Goal: Task Accomplishment & Management: Manage account settings

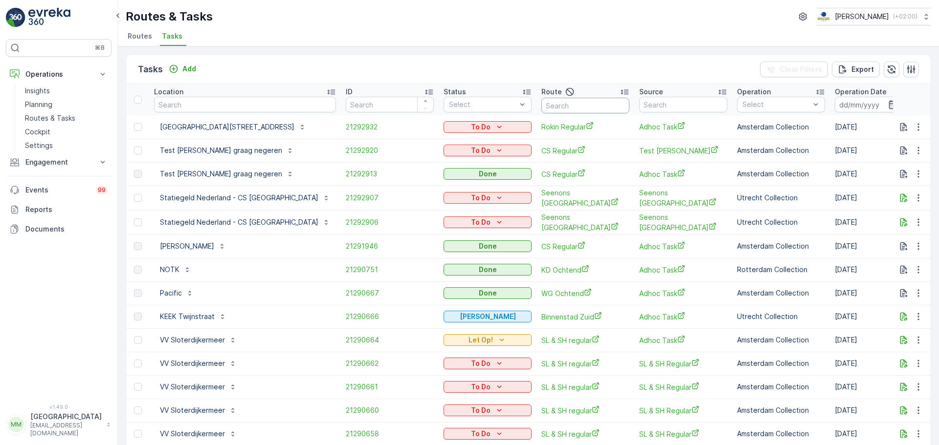
click at [541, 109] on input "text" at bounding box center [585, 106] width 88 height 16
type input "SL &"
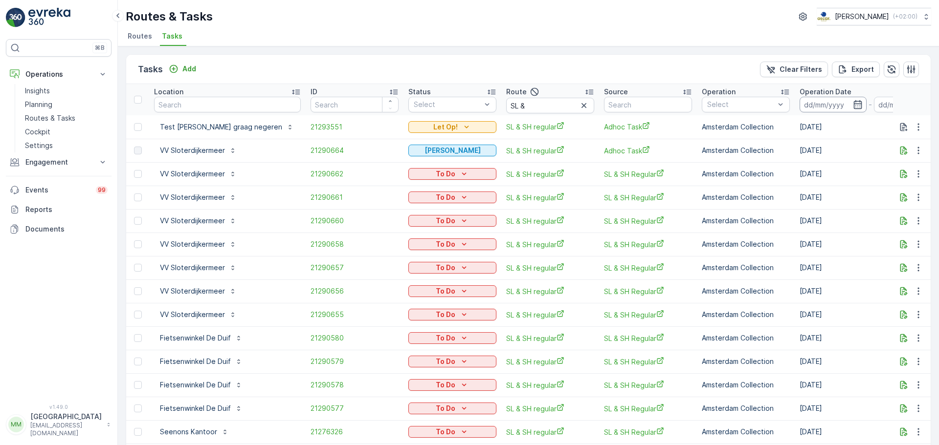
click at [810, 110] on input at bounding box center [832, 105] width 67 height 16
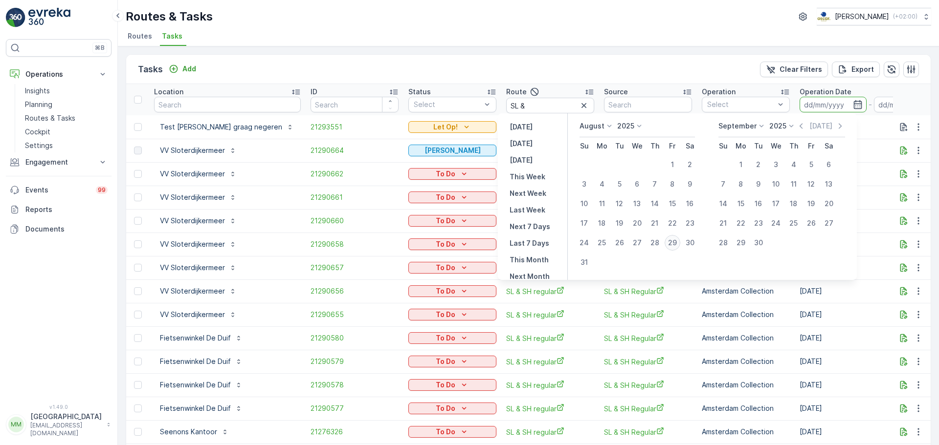
click at [679, 242] on div "29" at bounding box center [672, 243] width 16 height 16
type input "[DATE]"
click at [679, 242] on div "29" at bounding box center [672, 243] width 16 height 16
type input "[DATE]"
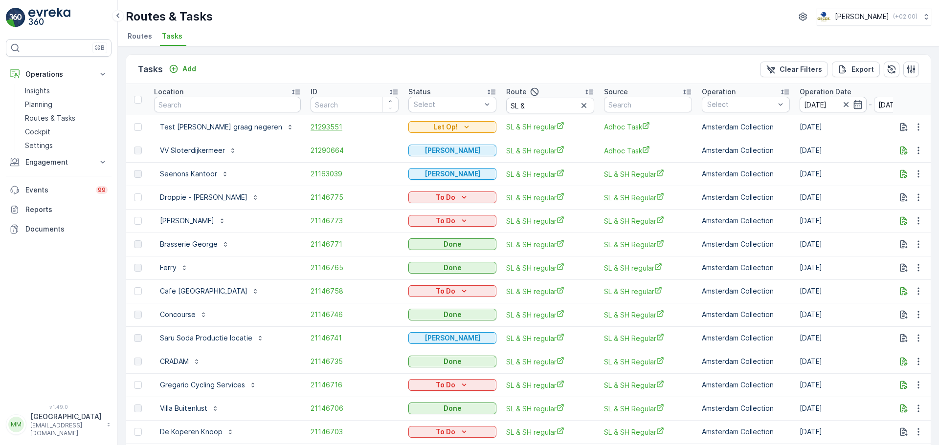
click at [320, 124] on span "21293551" at bounding box center [354, 127] width 88 height 10
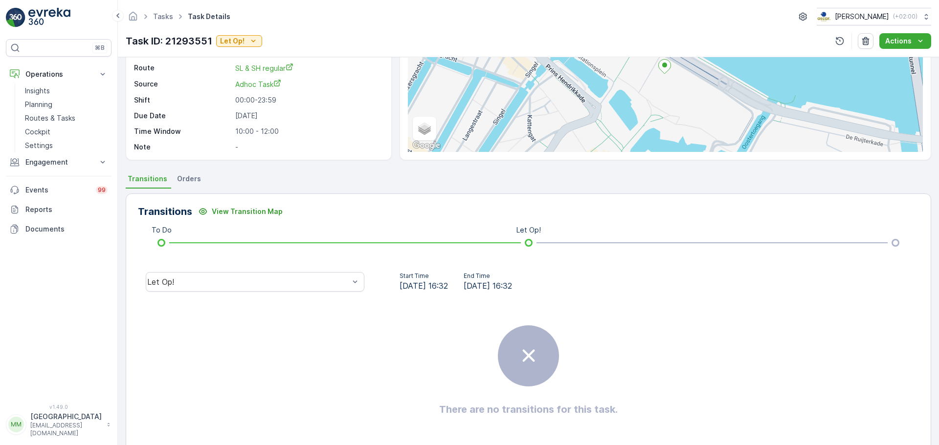
scroll to position [122, 0]
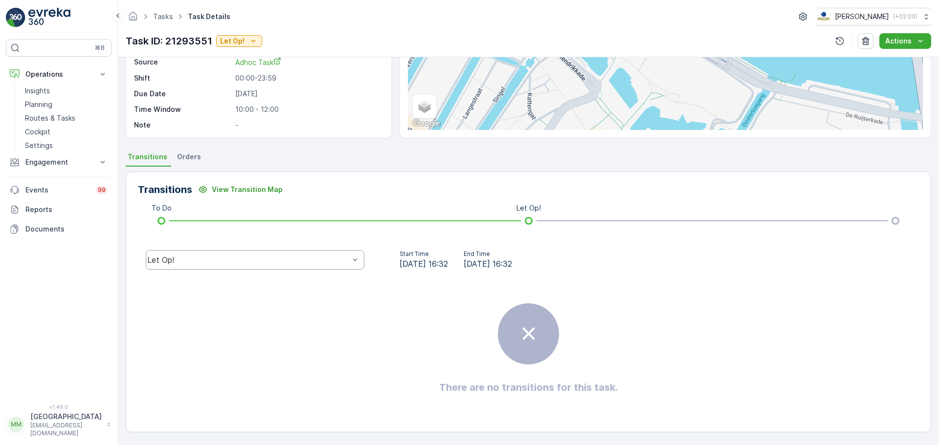
click at [270, 259] on div "Let Op!" at bounding box center [248, 260] width 202 height 9
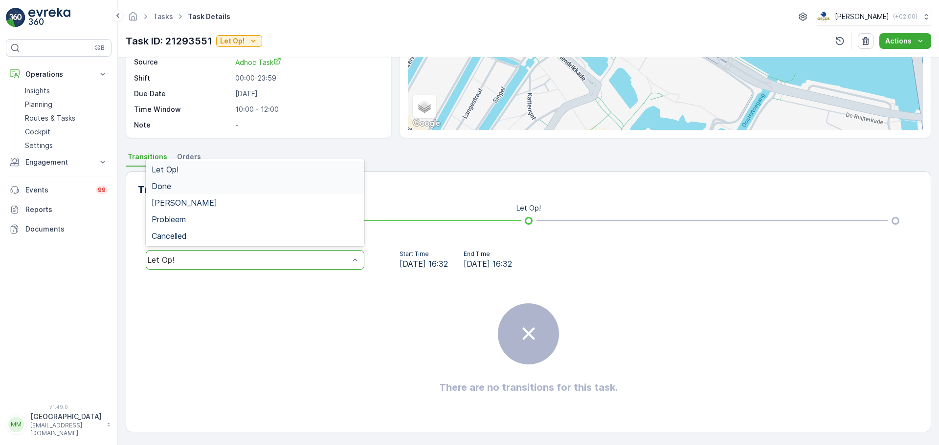
click at [202, 189] on div "Done" at bounding box center [255, 186] width 207 height 9
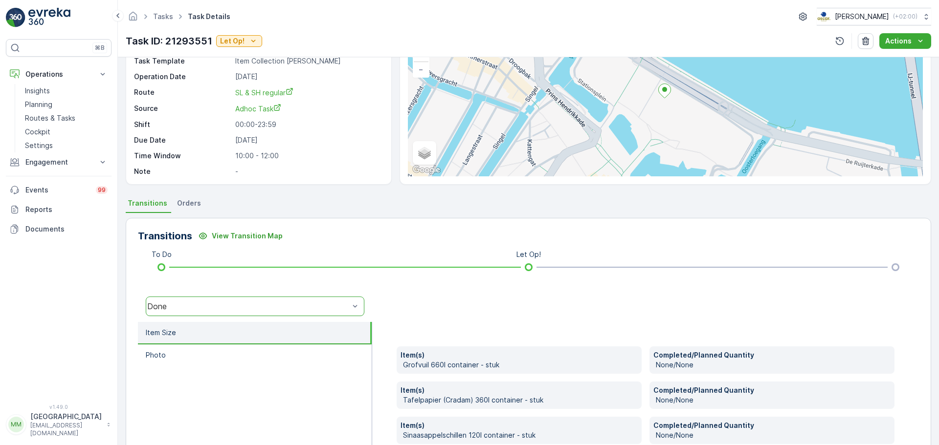
scroll to position [0, 0]
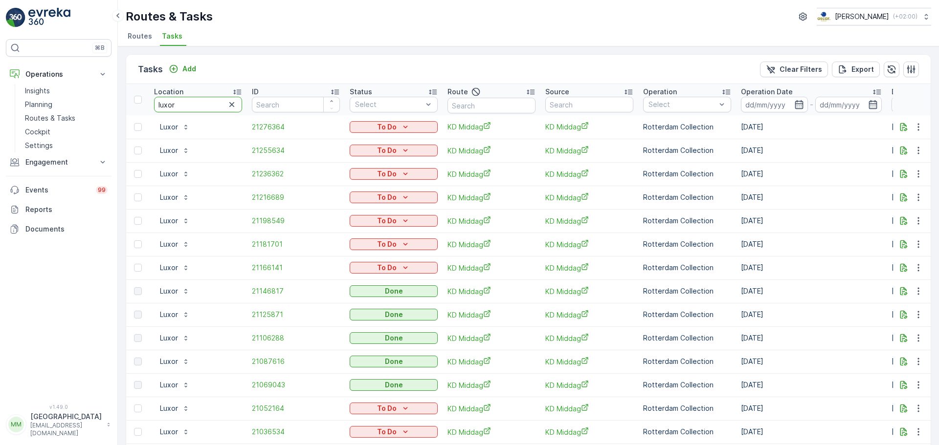
drag, startPoint x: 212, startPoint y: 106, endPoint x: 110, endPoint y: 110, distance: 101.8
click at [110, 110] on div "⌘B Operations Insights Planning Routes & Tasks Cockpit Settings Engagement Insi…" at bounding box center [469, 222] width 939 height 445
type input "fr wer"
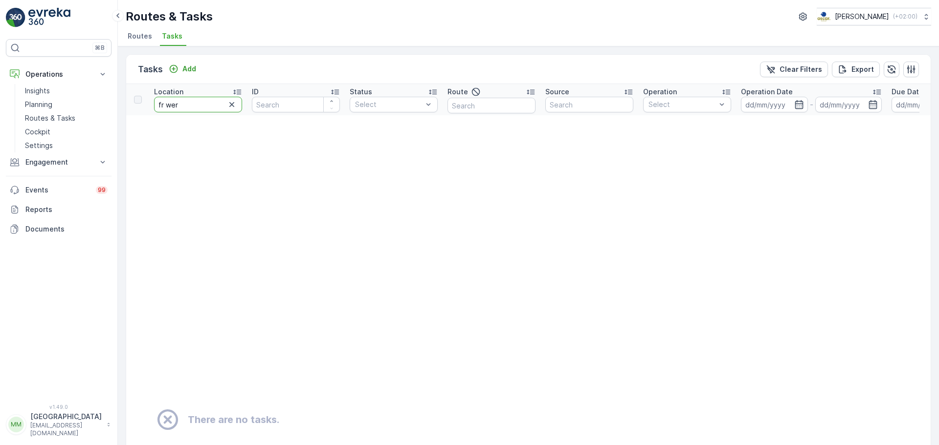
drag, startPoint x: 192, startPoint y: 106, endPoint x: 144, endPoint y: 110, distance: 47.5
click at [144, 110] on tr "Location fr wer ID Status Select Route Source Operation Select Operation Date -…" at bounding box center [858, 99] width 1464 height 31
type input "de werkpl"
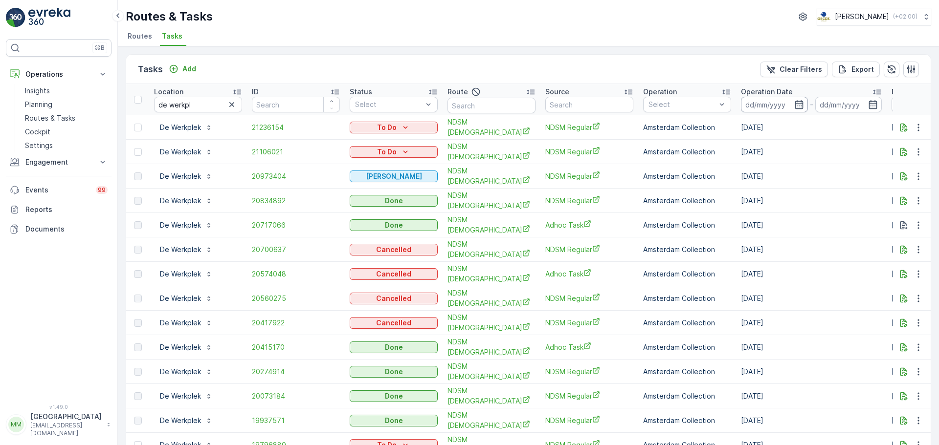
click at [763, 110] on input at bounding box center [774, 105] width 67 height 16
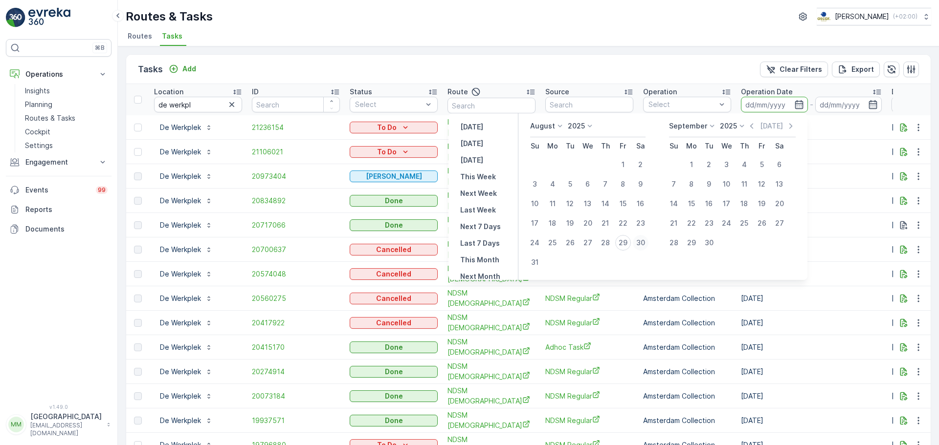
click at [647, 242] on div "30" at bounding box center [641, 243] width 16 height 16
type input "30.08.2025"
click at [646, 242] on div "30" at bounding box center [641, 243] width 16 height 16
type input "[DATE]"
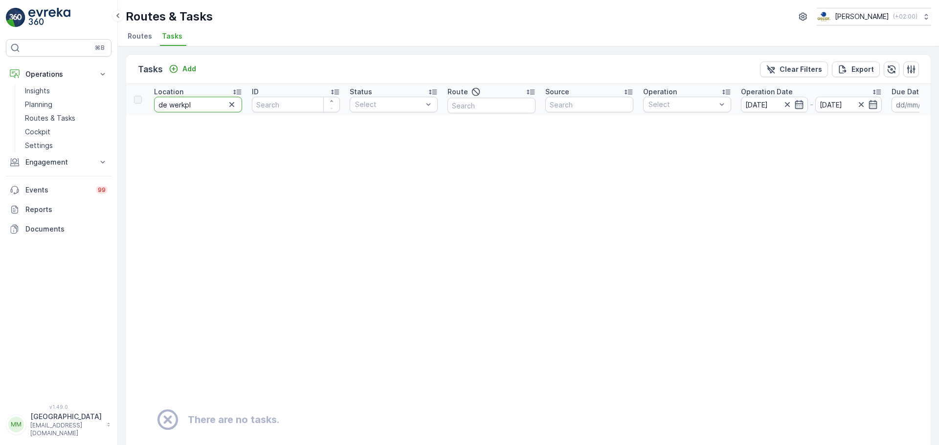
drag, startPoint x: 204, startPoint y: 107, endPoint x: 117, endPoint y: 116, distance: 87.6
click at [118, 116] on div "Tasks Add Clear Filters Export Location de werkpl ID Status Select Route Source…" at bounding box center [528, 245] width 821 height 399
type input "lumi"
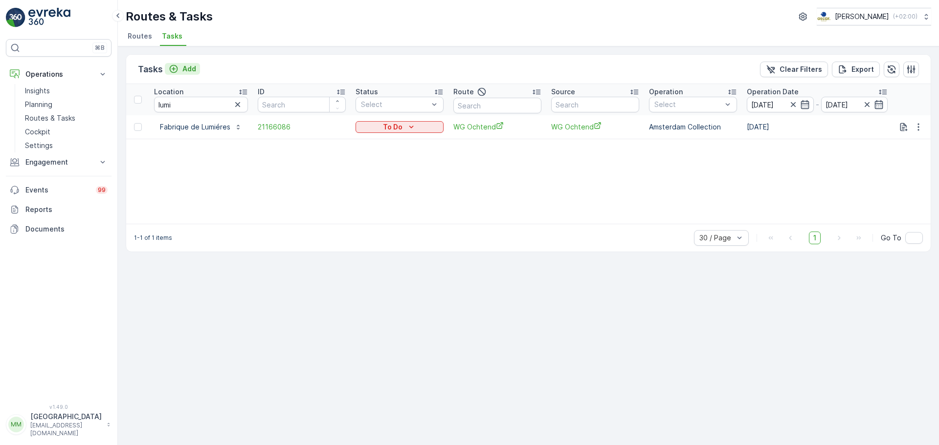
click at [178, 68] on icon "Add" at bounding box center [174, 69] width 10 height 10
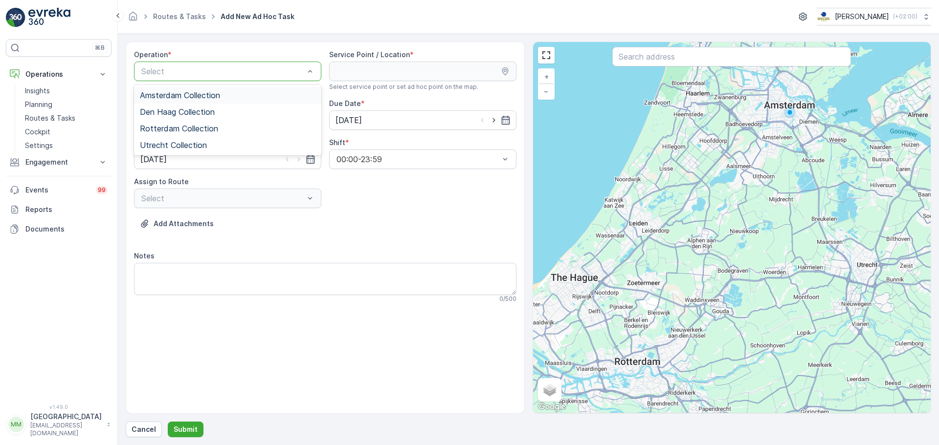
click at [186, 77] on div "Select" at bounding box center [227, 72] width 187 height 20
click at [200, 94] on span "Amsterdam Collection" at bounding box center [180, 95] width 80 height 9
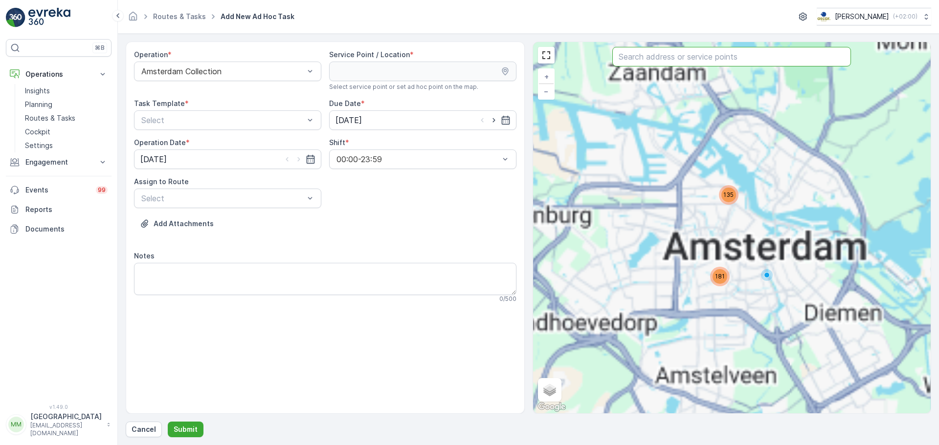
click at [637, 63] on input "text" at bounding box center [731, 57] width 239 height 20
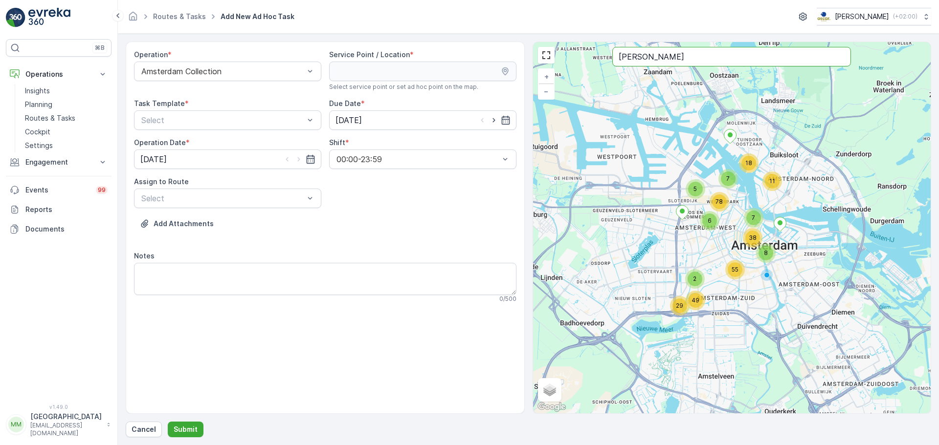
type input "lum"
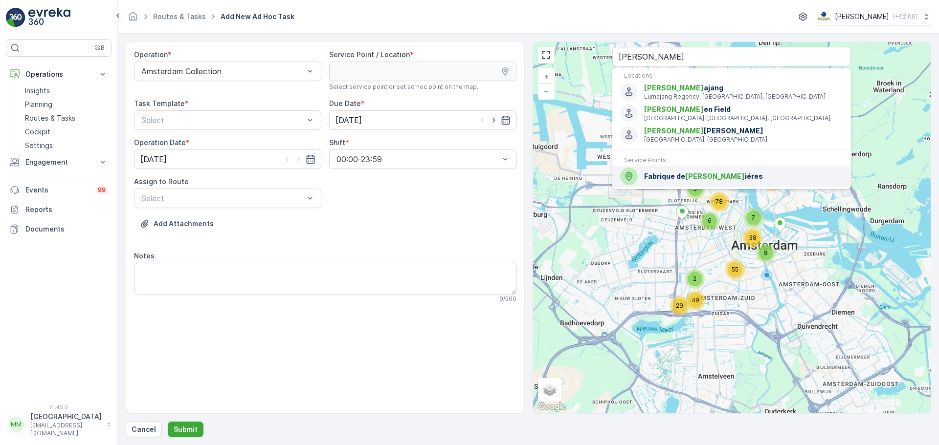
drag, startPoint x: 703, startPoint y: 173, endPoint x: 552, endPoint y: 171, distance: 151.6
click at [703, 173] on span "Fabrique de Lum iéres" at bounding box center [743, 177] width 199 height 10
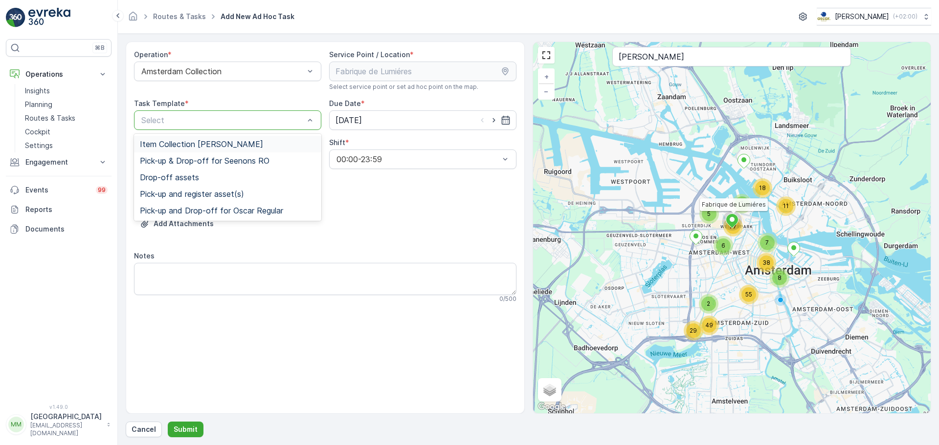
click at [168, 142] on span "Item Collection Oscar Regulier" at bounding box center [201, 144] width 123 height 9
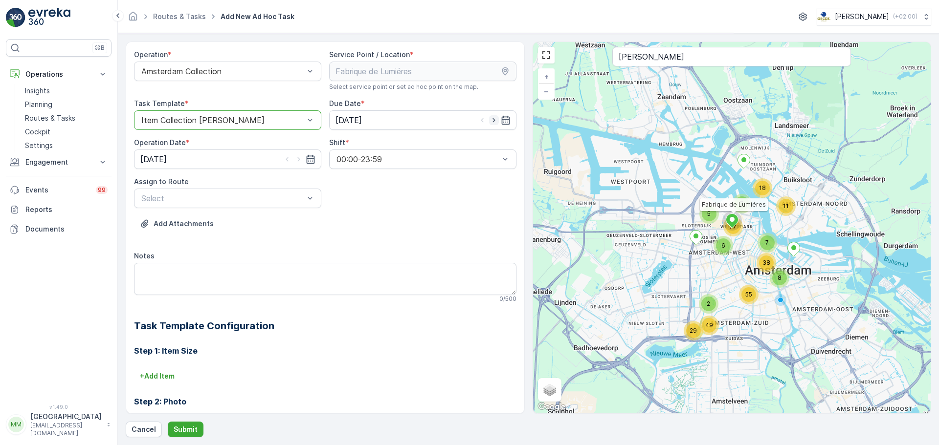
click at [490, 120] on icon "button" at bounding box center [494, 120] width 10 height 10
type input "30.08.2025"
click at [299, 161] on icon "button" at bounding box center [299, 160] width 10 height 10
type input "30.08.2025"
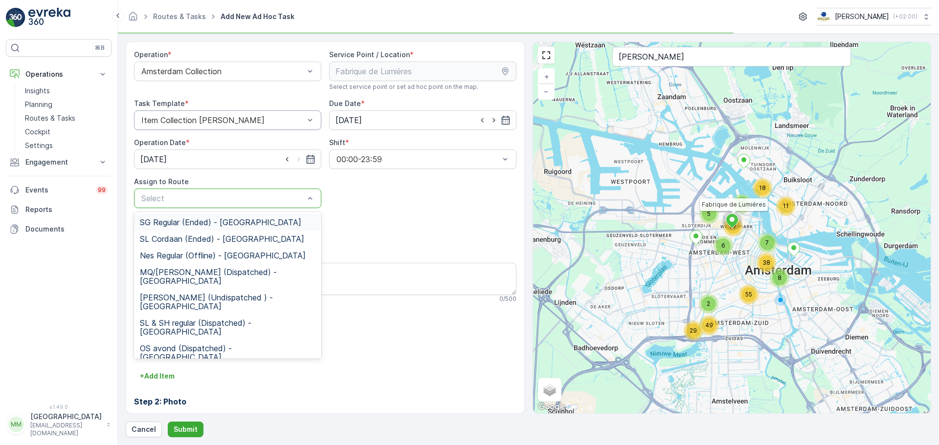
click at [277, 191] on div "Select" at bounding box center [227, 199] width 187 height 20
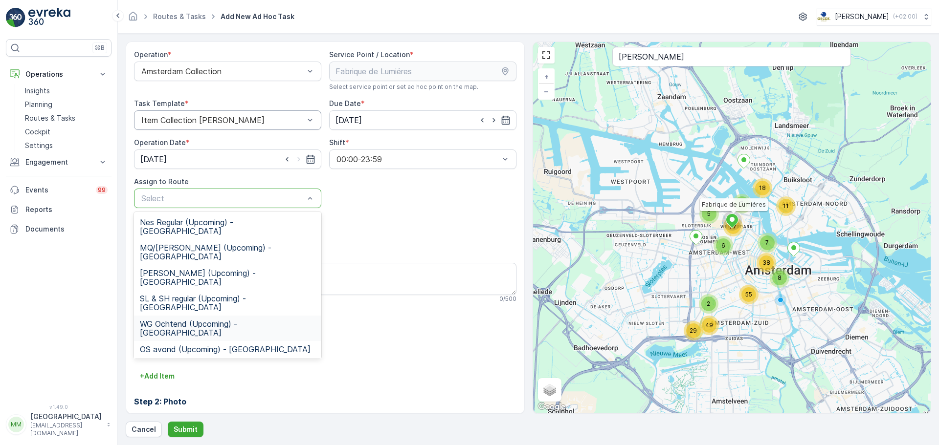
click at [214, 316] on div "WG Ochtend (Upcoming) - Amsterdam" at bounding box center [227, 328] width 187 height 25
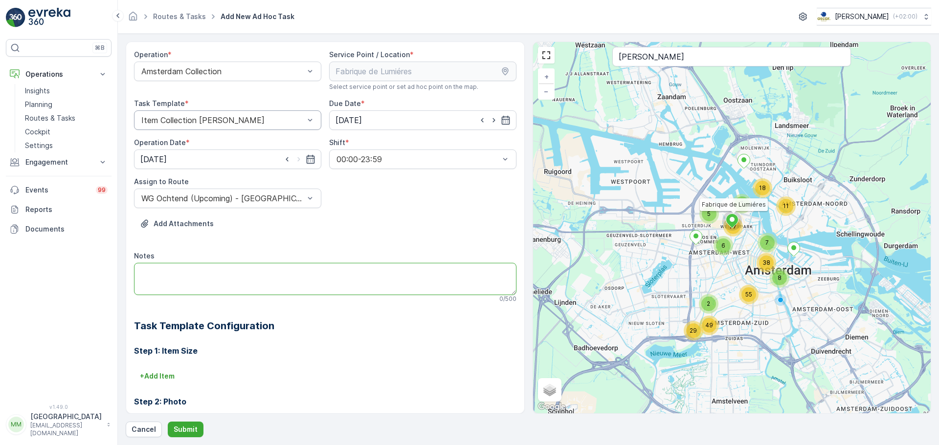
click at [266, 277] on textarea "Notes" at bounding box center [325, 279] width 382 height 32
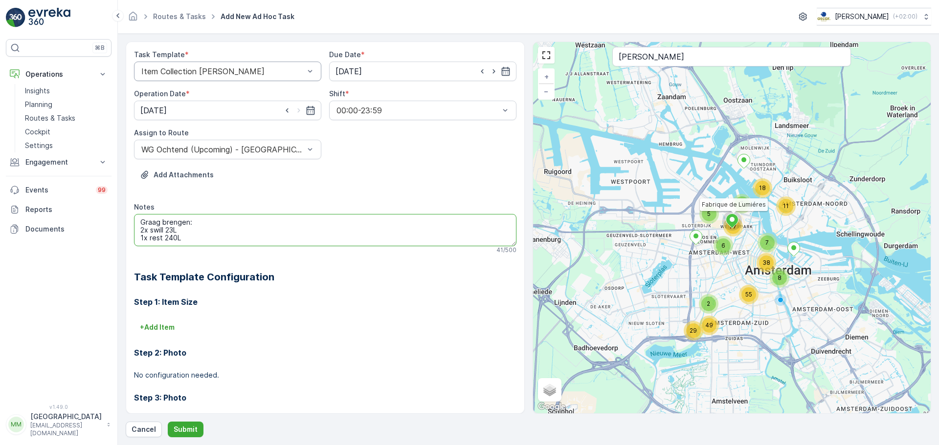
scroll to position [4, 0]
click at [187, 235] on textarea "Graag brengen: 2x swill 23L 1x rest 240L 1x 660L papier container" at bounding box center [325, 230] width 382 height 32
click at [207, 227] on textarea "Graag brengen: 2x swill 23L 1x rest 240L container 1x 660L papier container" at bounding box center [325, 230] width 382 height 32
type textarea "Graag brengen: 2x swill 23L emmer 1x rest 240L container 1x 660L papier contain…"
click at [188, 430] on p "Submit" at bounding box center [186, 430] width 24 height 10
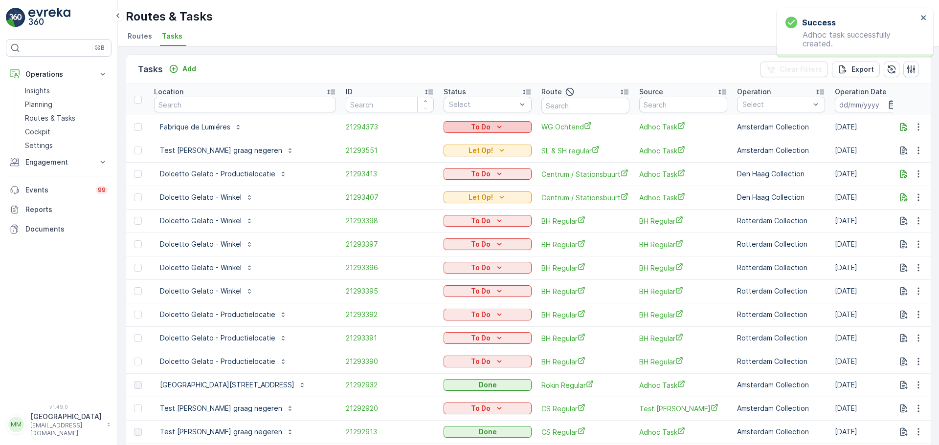
click at [461, 125] on div "To Do" at bounding box center [487, 127] width 80 height 10
click at [422, 144] on span "Let Op!" at bounding box center [414, 142] width 24 height 10
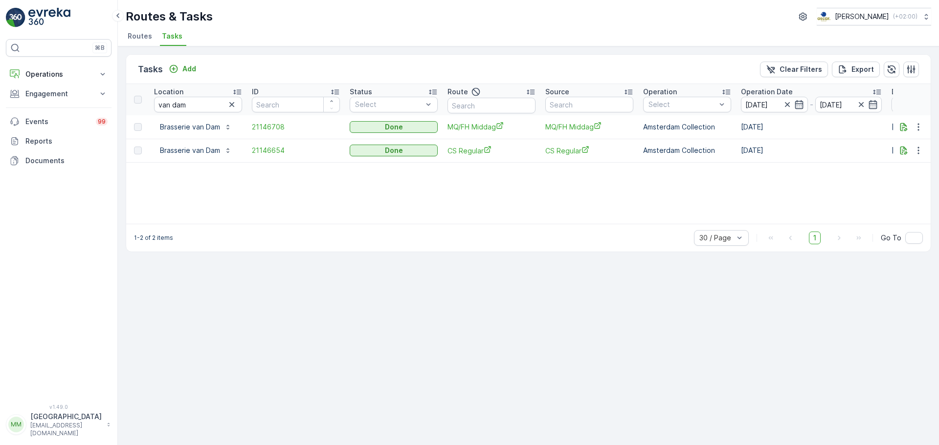
click at [204, 73] on div "Tasks Add Clear Filters Export" at bounding box center [528, 69] width 804 height 29
click at [181, 67] on div "Add" at bounding box center [182, 69] width 27 height 10
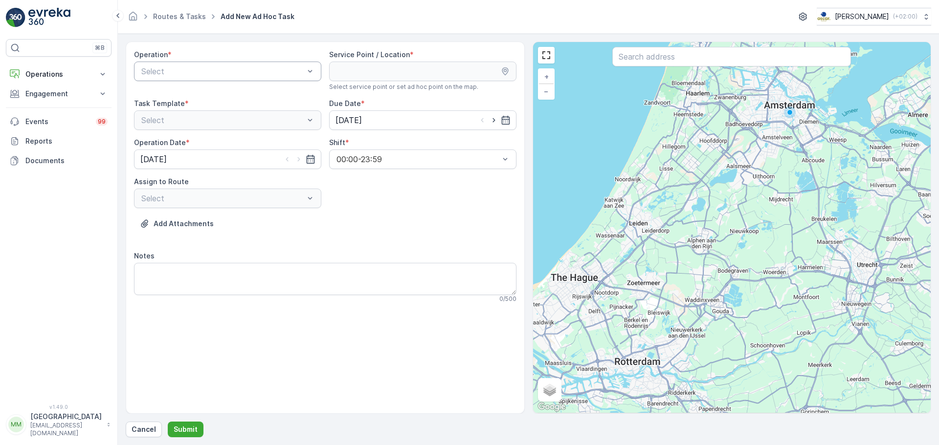
click at [174, 73] on div at bounding box center [222, 71] width 165 height 9
click at [172, 96] on span "Amsterdam Collection" at bounding box center [180, 95] width 80 height 9
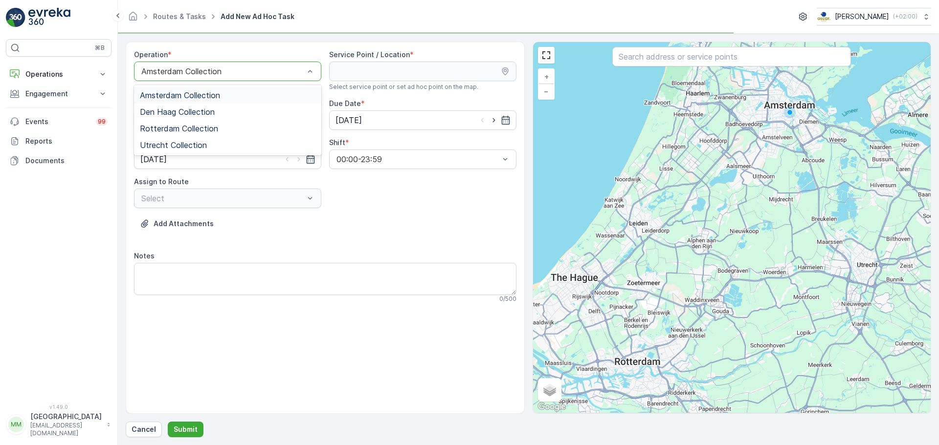
click at [171, 76] on div "Amsterdam Collection" at bounding box center [227, 72] width 187 height 20
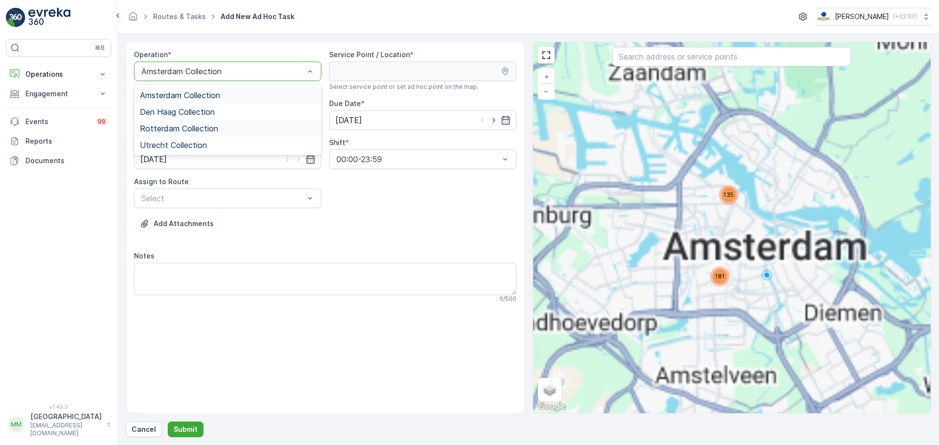
click at [167, 126] on span "Rotterdam Collection" at bounding box center [179, 128] width 78 height 9
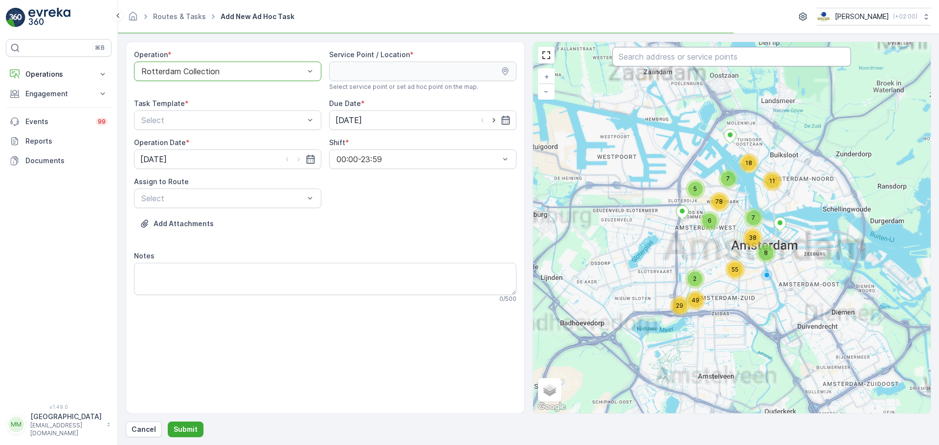
click at [697, 62] on input "text" at bounding box center [731, 57] width 239 height 20
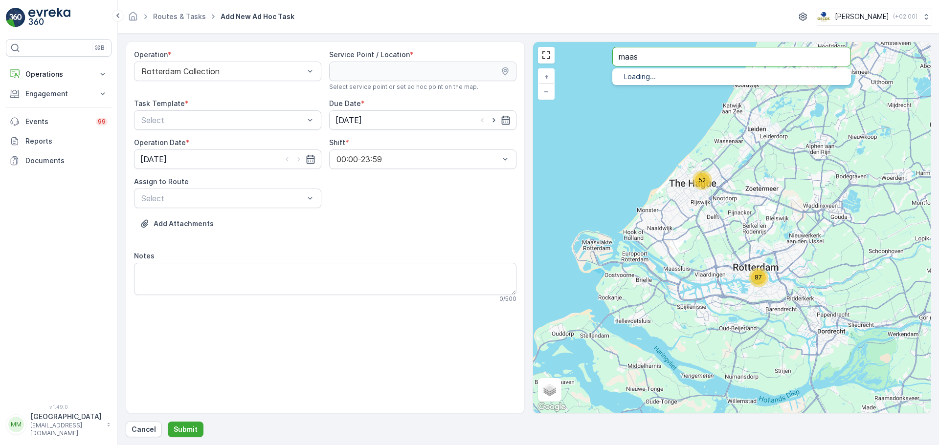
type input "maas"
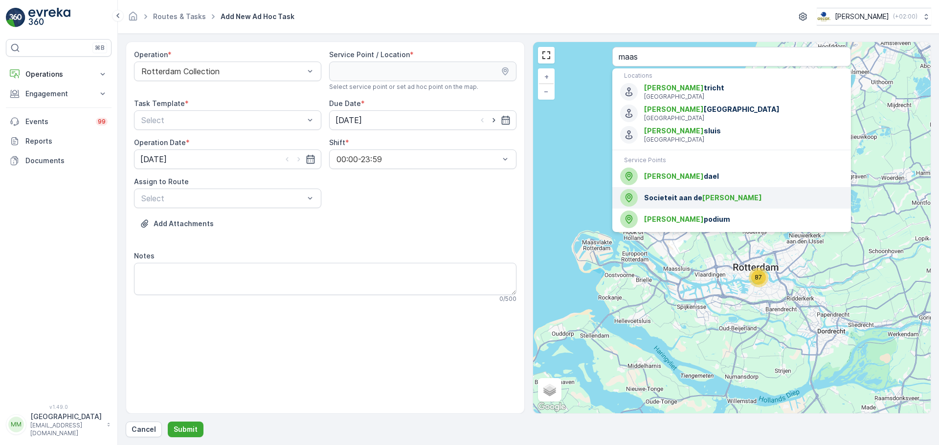
click at [673, 191] on div "Societeit aan de Maas" at bounding box center [731, 198] width 223 height 18
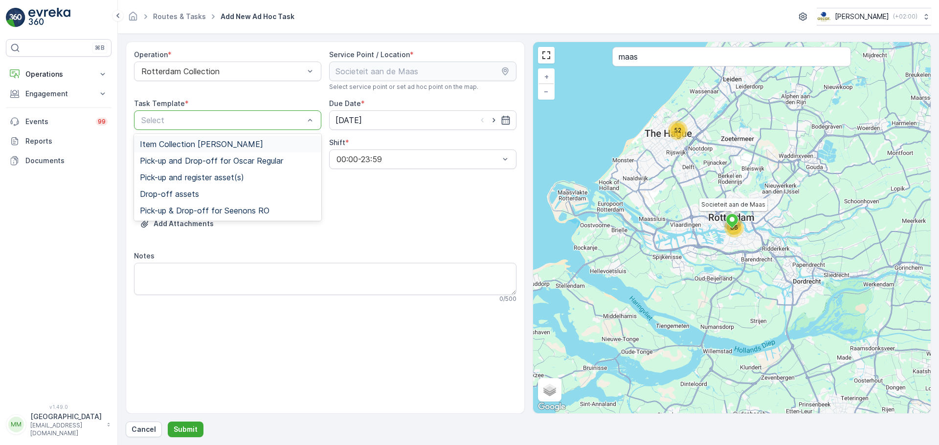
click at [235, 126] on div "Select" at bounding box center [227, 120] width 187 height 20
click at [212, 144] on div "Item Collection Oscar Regulier" at bounding box center [227, 144] width 187 height 17
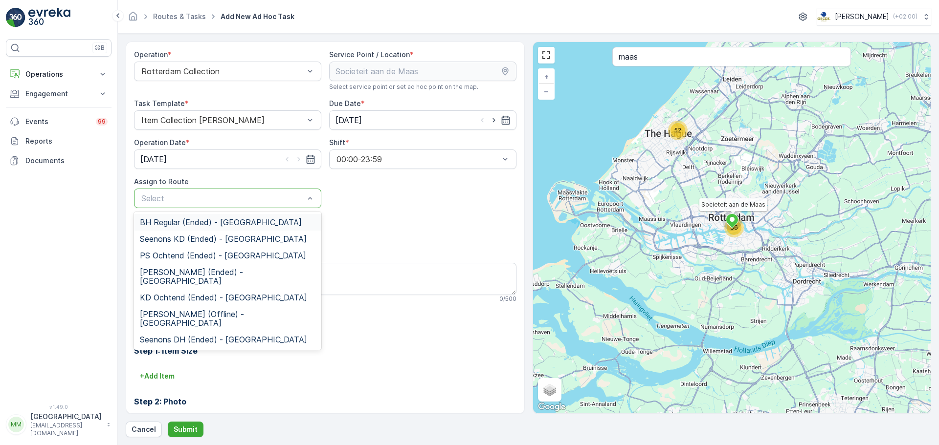
click at [205, 196] on div at bounding box center [222, 198] width 165 height 9
click at [200, 253] on span "PS Ochtend (Ended) - Rotterdam" at bounding box center [223, 255] width 166 height 9
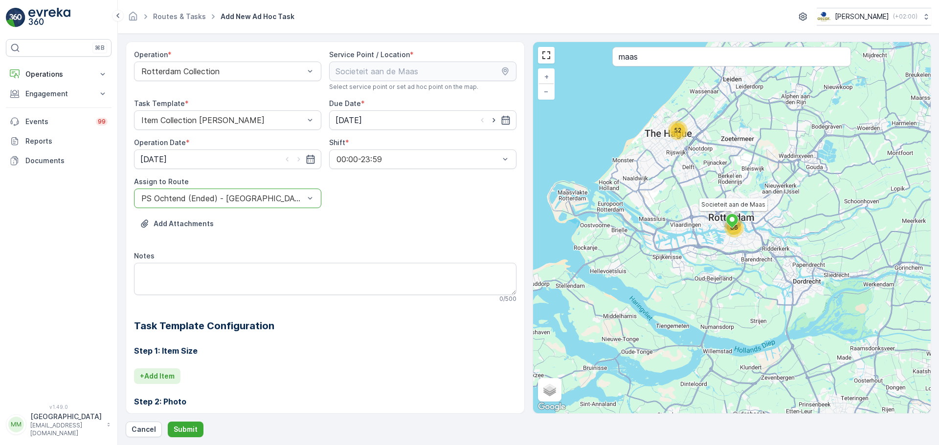
click at [166, 372] on button "+ Add Item" at bounding box center [157, 377] width 46 height 16
click at [182, 388] on div at bounding box center [289, 390] width 299 height 9
type input "swill"
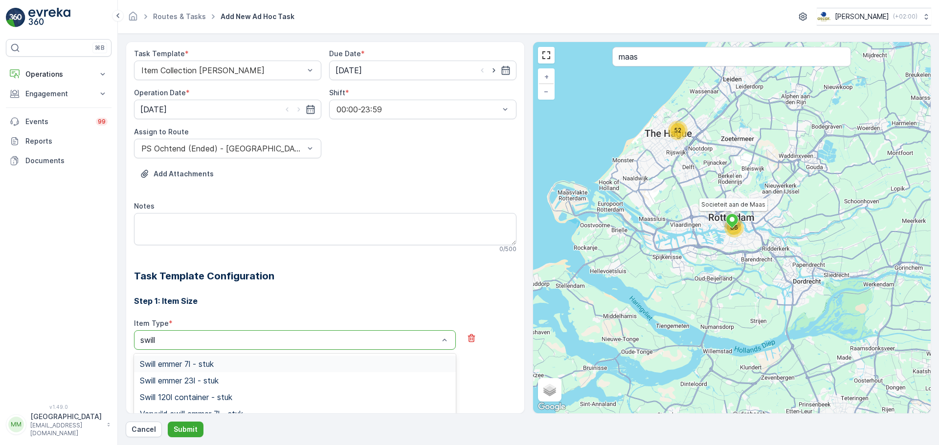
scroll to position [147, 0]
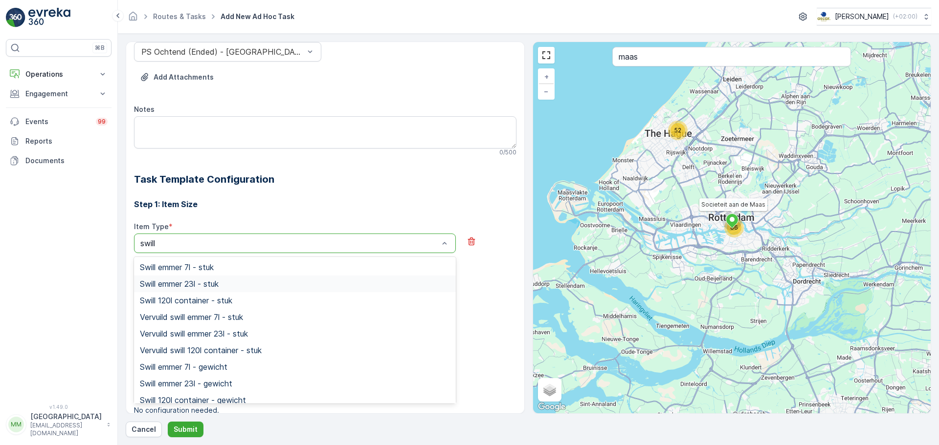
click at [217, 284] on span "Swill emmer 23l - stuk" at bounding box center [179, 284] width 79 height 9
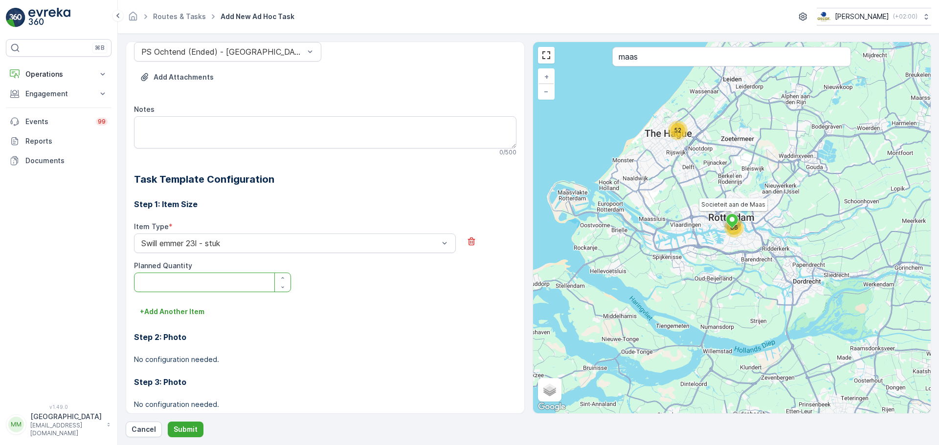
click at [208, 283] on Quantity "Planned Quantity" at bounding box center [212, 283] width 157 height 20
type Quantity "1"
click at [185, 434] on p "Submit" at bounding box center [186, 430] width 24 height 10
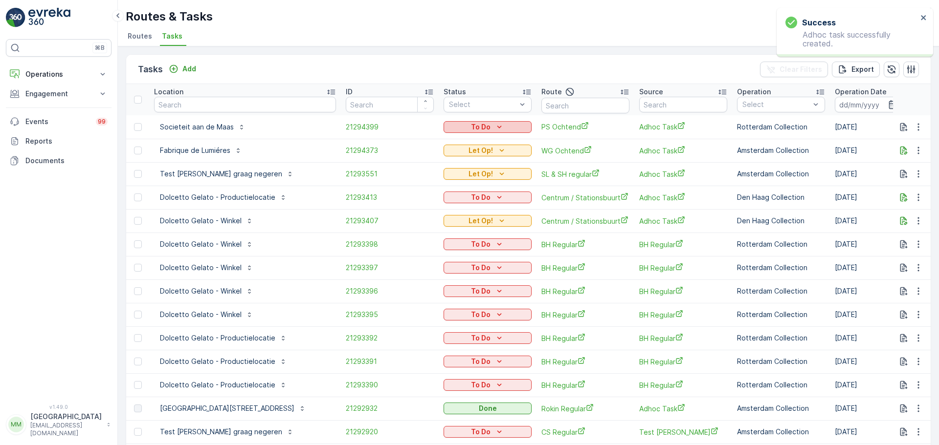
click at [494, 129] on icon "To Do" at bounding box center [499, 127] width 10 height 10
click at [423, 167] on div "Done" at bounding box center [429, 169] width 62 height 14
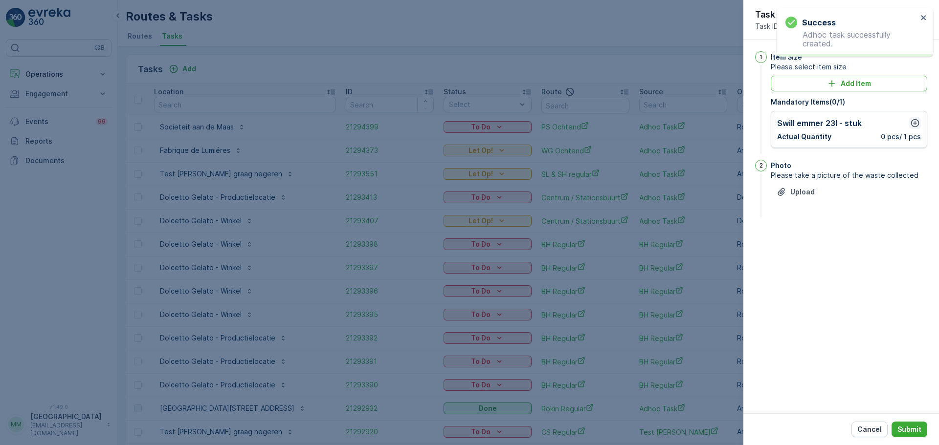
click at [913, 124] on icon "button" at bounding box center [915, 123] width 10 height 10
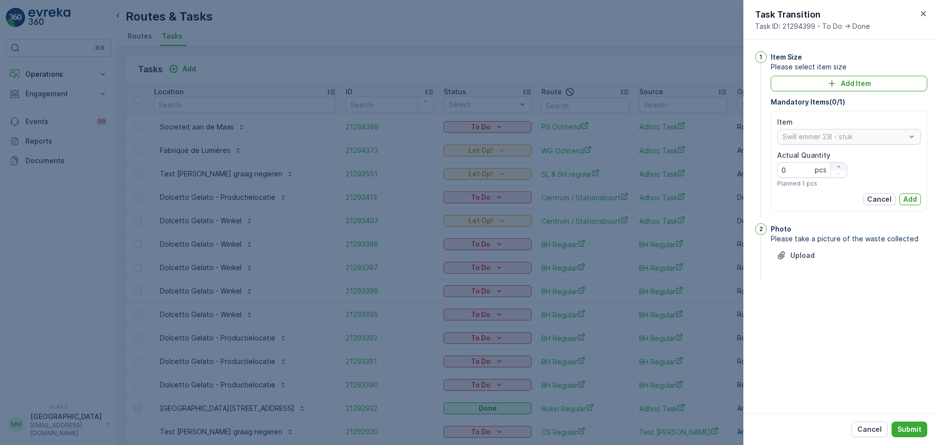
click at [836, 168] on icon "button" at bounding box center [839, 167] width 6 height 6
type Quantity "4"
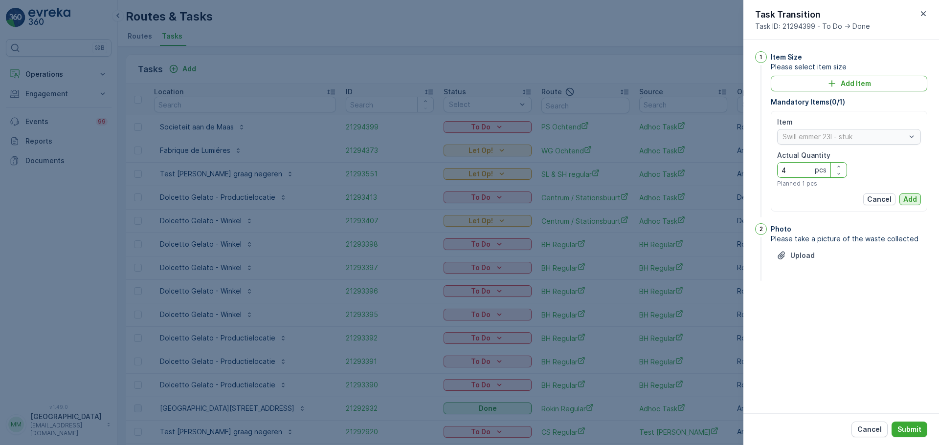
click at [902, 198] on button "Add" at bounding box center [910, 200] width 22 height 12
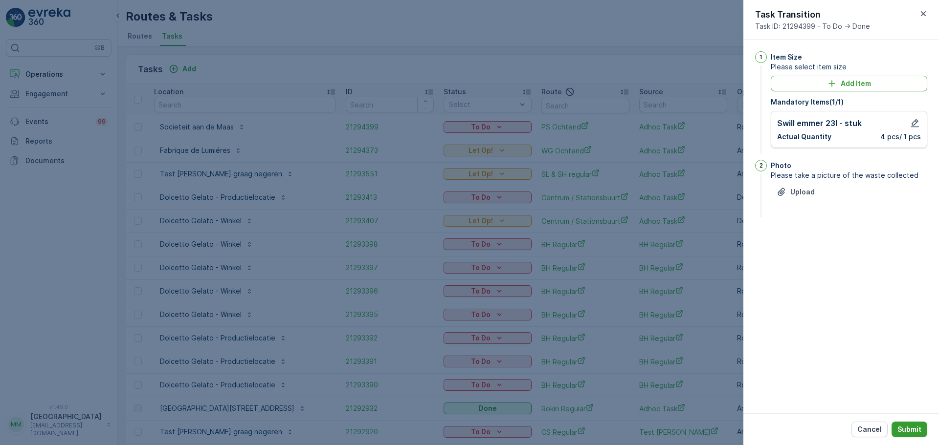
click at [913, 431] on p "Submit" at bounding box center [909, 430] width 24 height 10
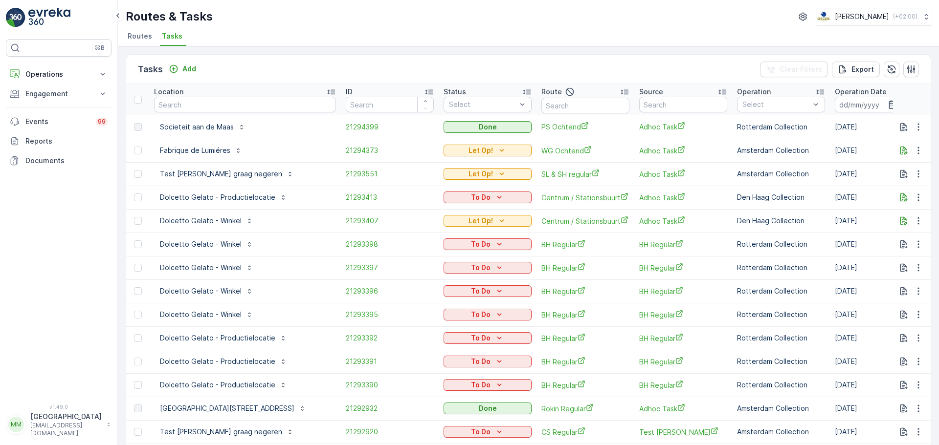
click at [915, 133] on td at bounding box center [912, 126] width 38 height 23
click at [917, 130] on icon "button" at bounding box center [918, 127] width 10 height 10
click at [898, 142] on span "See More Details" at bounding box center [906, 142] width 57 height 10
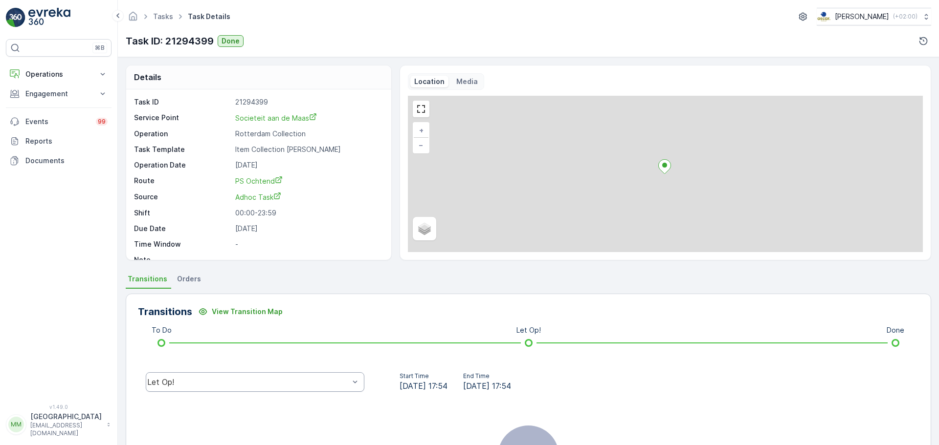
click at [245, 383] on div "Let Op!" at bounding box center [248, 382] width 202 height 9
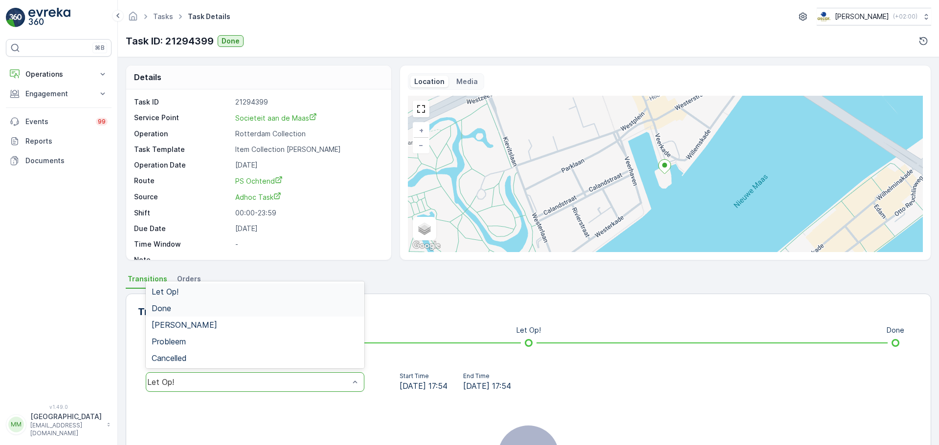
click at [198, 305] on div "Done" at bounding box center [255, 308] width 207 height 9
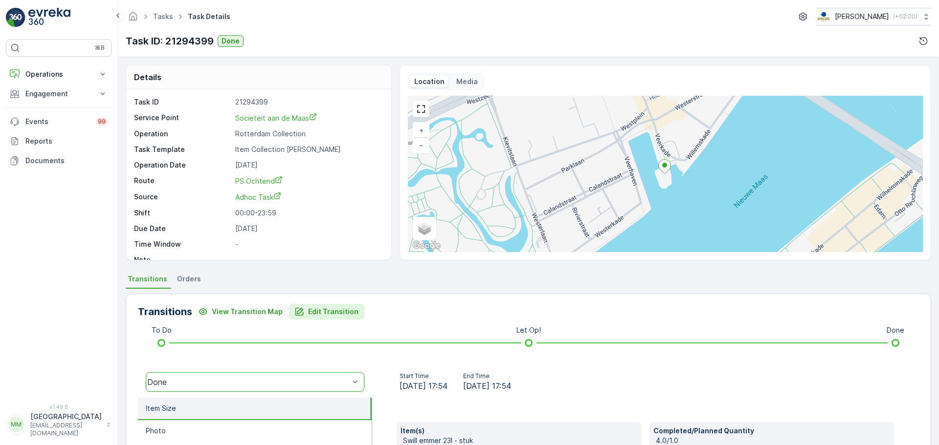
click at [326, 315] on p "Edit Transition" at bounding box center [333, 312] width 50 height 10
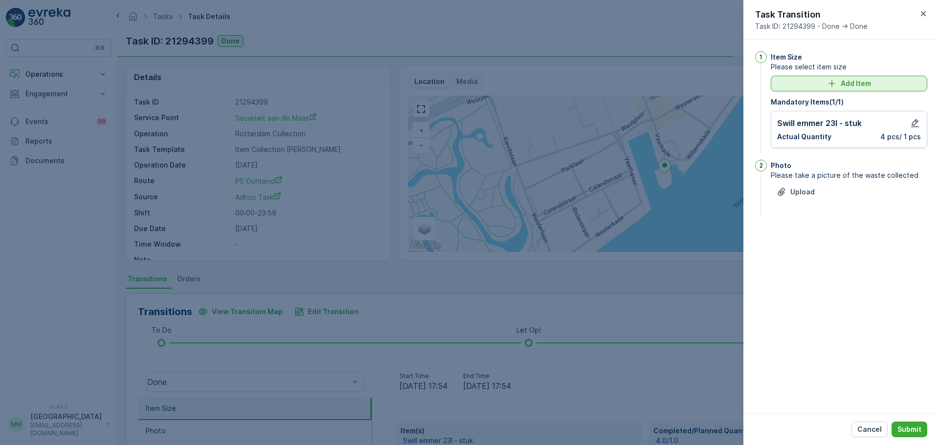
click at [839, 82] on div "Add Item" at bounding box center [848, 84] width 145 height 10
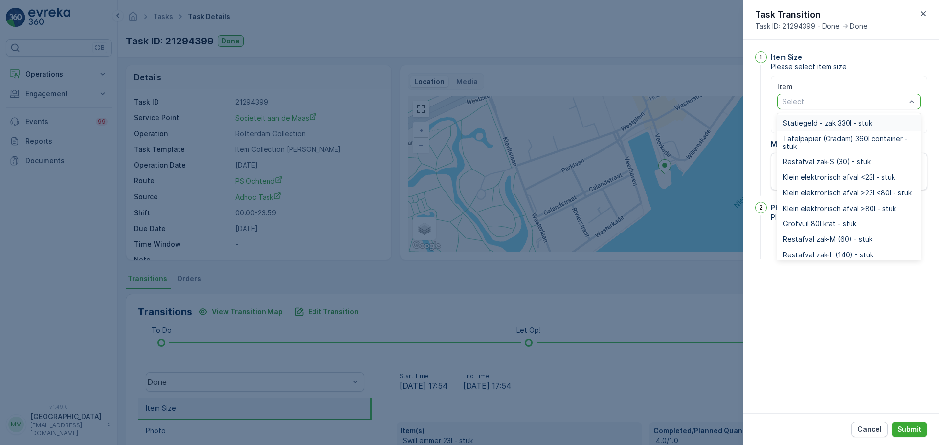
click at [809, 104] on div at bounding box center [843, 102] width 125 height 8
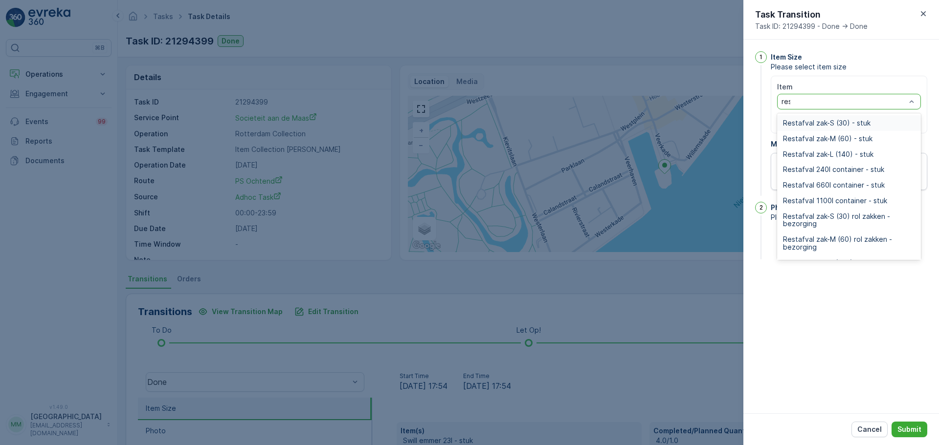
type input "rest"
click at [861, 136] on span "Restafval zak-M (60) - stuk" at bounding box center [827, 139] width 89 height 8
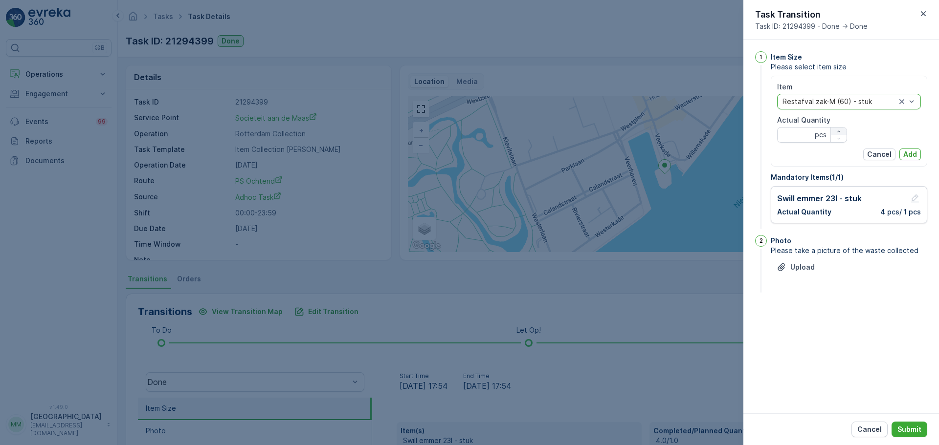
click at [841, 130] on icon "button" at bounding box center [839, 132] width 6 height 6
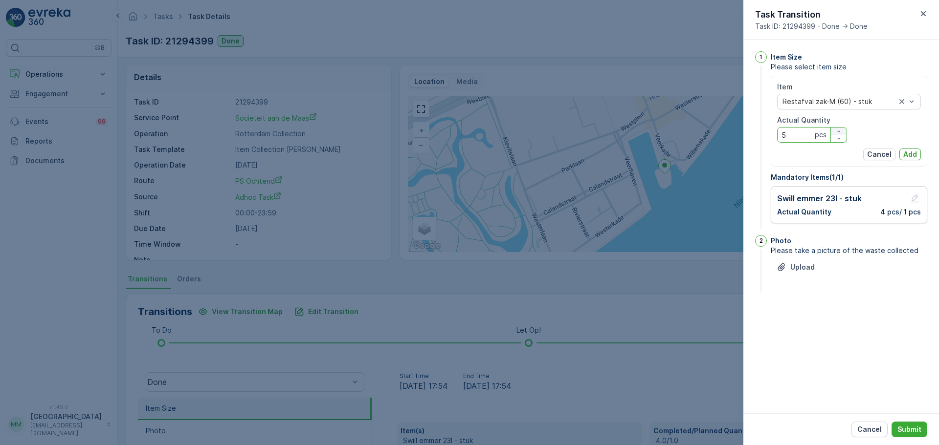
click at [841, 130] on icon "button" at bounding box center [839, 132] width 6 height 6
type Quantity "6"
click at [915, 155] on p "Add" at bounding box center [910, 155] width 14 height 10
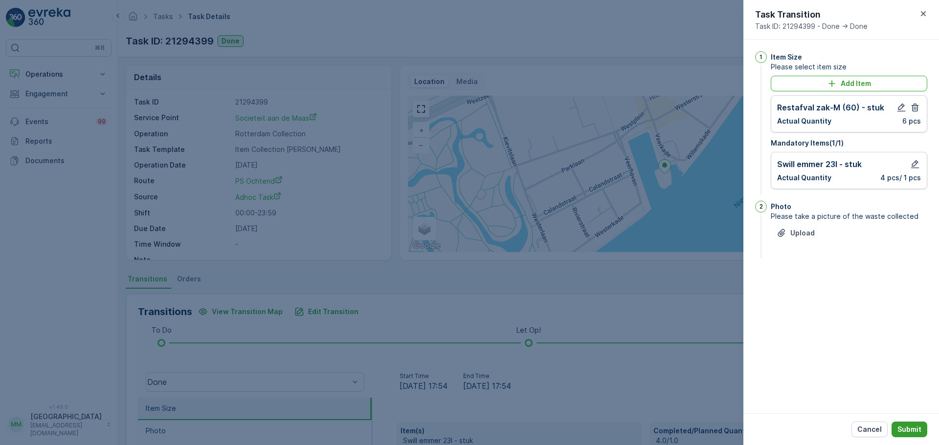
click at [908, 434] on p "Submit" at bounding box center [909, 430] width 24 height 10
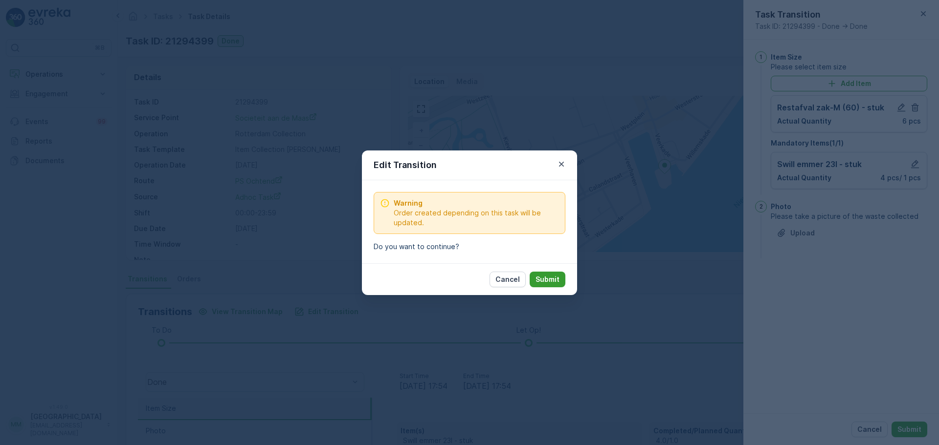
click at [538, 276] on p "Submit" at bounding box center [547, 280] width 24 height 10
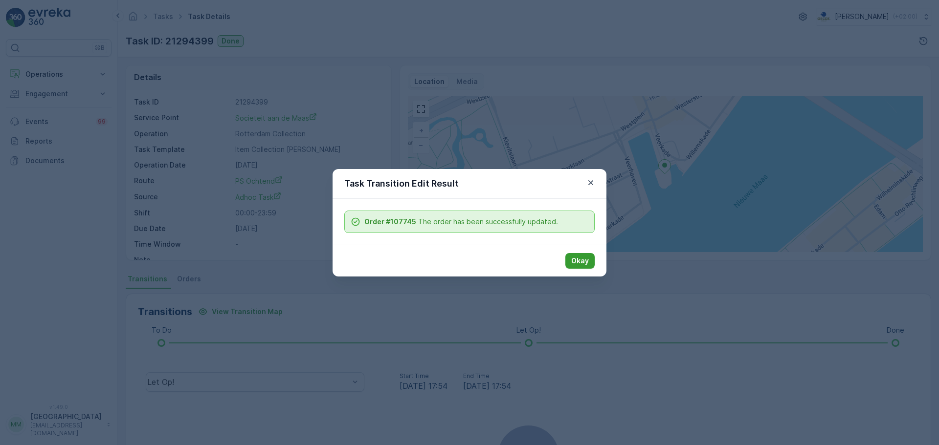
click at [583, 262] on p "Okay" at bounding box center [580, 261] width 18 height 10
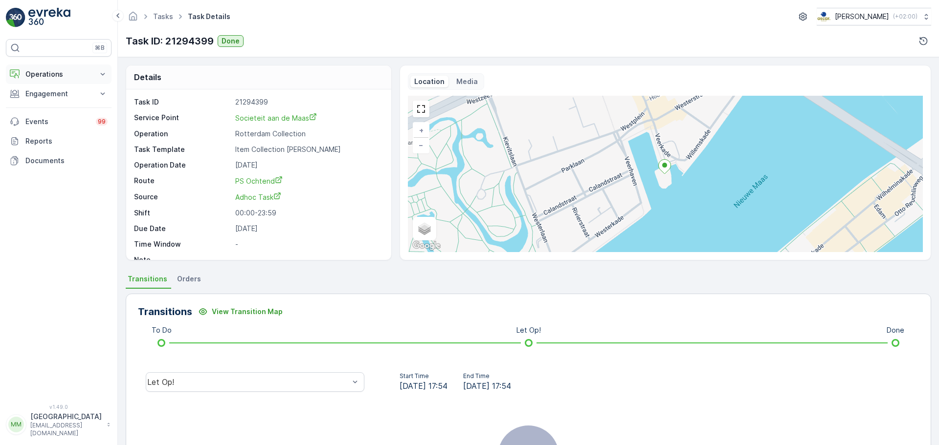
click at [59, 78] on p "Operations" at bounding box center [58, 74] width 66 height 10
click at [56, 115] on p "Routes & Tasks" at bounding box center [50, 118] width 50 height 10
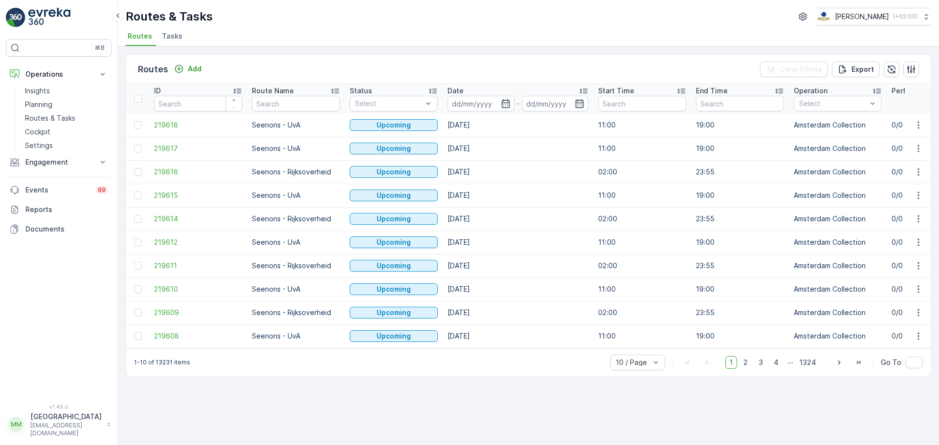
click at [176, 34] on span "Tasks" at bounding box center [172, 36] width 21 height 10
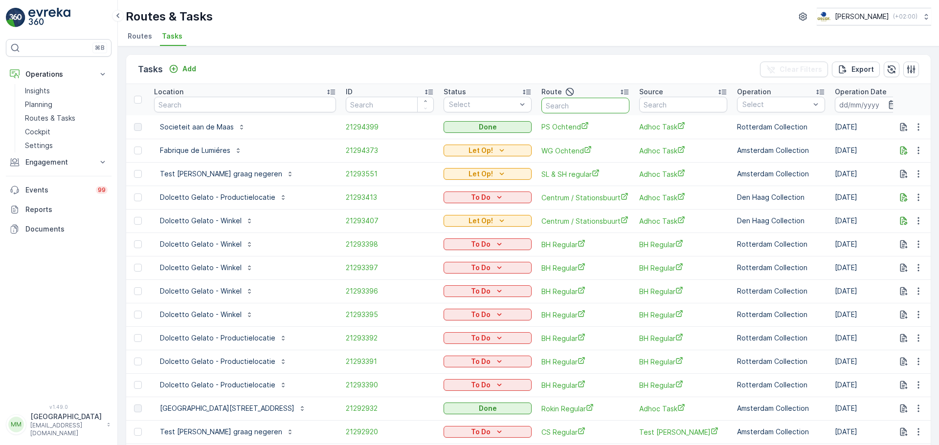
click at [541, 109] on input "text" at bounding box center [585, 106] width 88 height 16
type input "wg a"
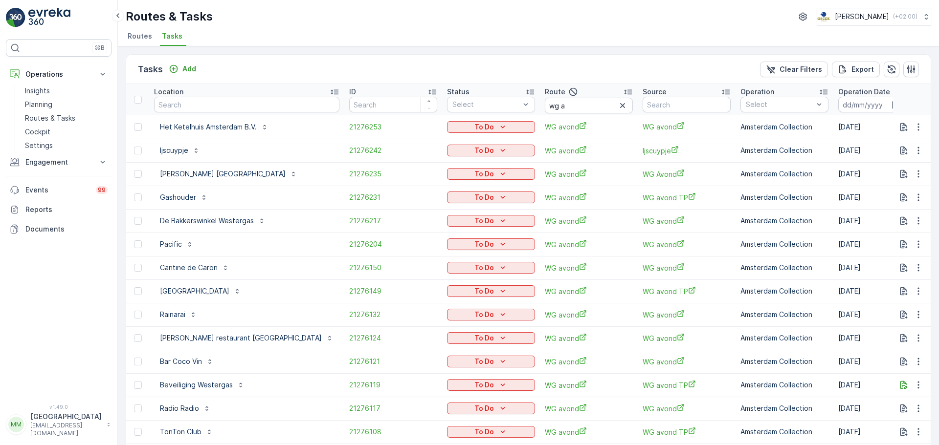
click at [838, 107] on input at bounding box center [871, 105] width 67 height 16
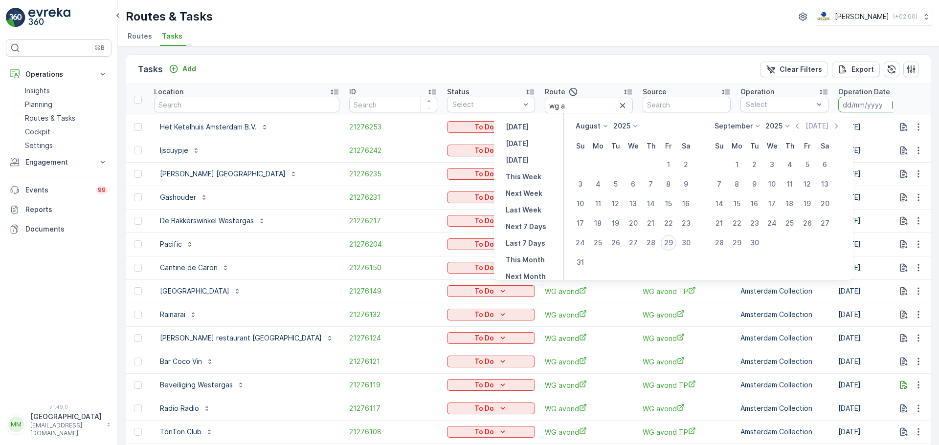
click at [670, 245] on div "29" at bounding box center [669, 243] width 16 height 16
type input "[DATE]"
click at [670, 245] on div "29" at bounding box center [669, 243] width 16 height 16
type input "[DATE]"
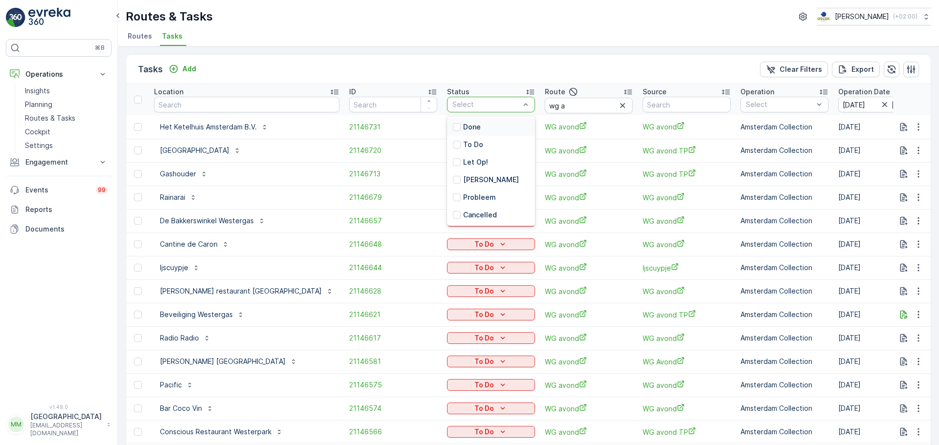
click at [447, 110] on div "Select" at bounding box center [491, 105] width 88 height 16
click at [463, 143] on p "To Do" at bounding box center [473, 145] width 20 height 10
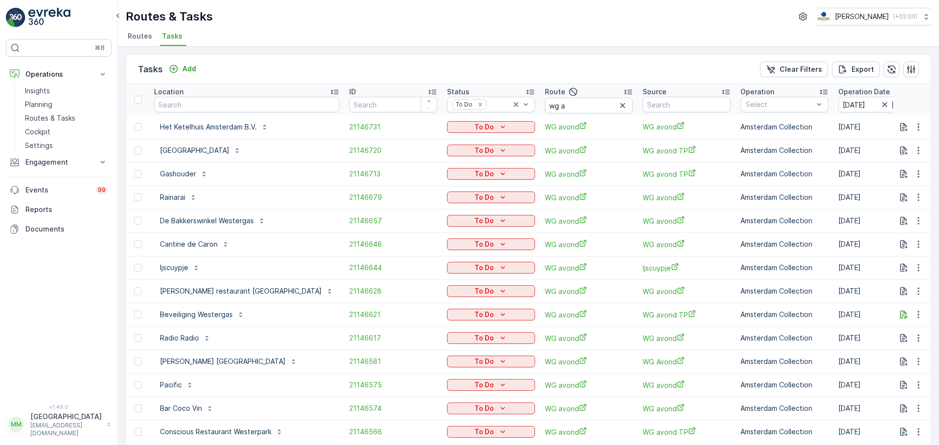
drag, startPoint x: 456, startPoint y: 124, endPoint x: 453, endPoint y: 137, distance: 12.9
click at [456, 124] on div "To Do" at bounding box center [491, 127] width 80 height 10
click at [427, 180] on span "Cancelled" at bounding box center [416, 183] width 33 height 10
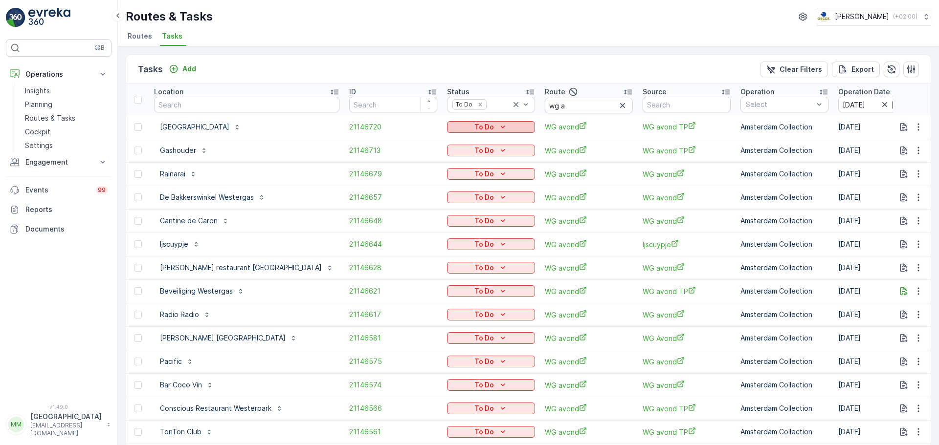
click at [451, 126] on div "To Do" at bounding box center [491, 127] width 80 height 10
click at [421, 185] on span "Cancelled" at bounding box center [416, 183] width 33 height 10
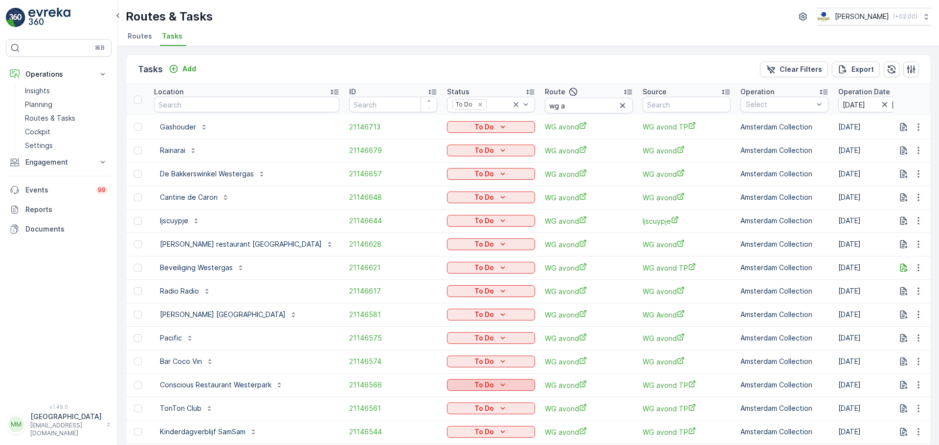
click at [474, 388] on p "To Do" at bounding box center [484, 385] width 20 height 10
click at [422, 372] on span "Cancelled" at bounding box center [416, 371] width 33 height 10
click at [474, 124] on p "To Do" at bounding box center [484, 127] width 20 height 10
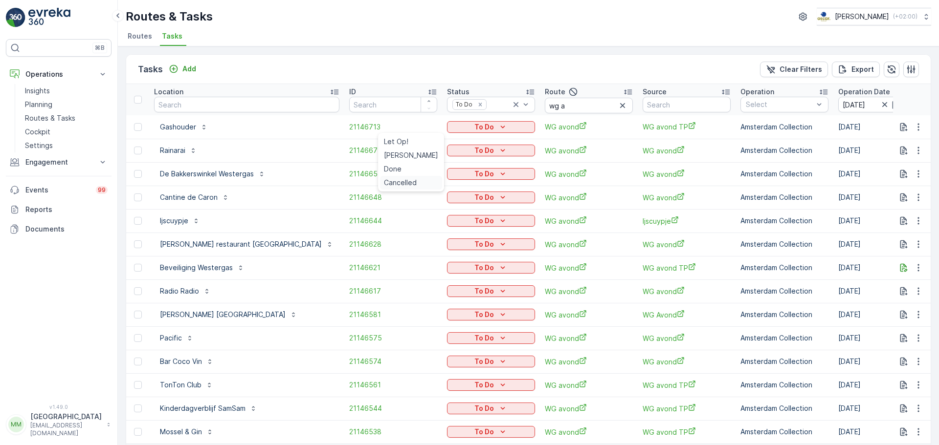
click at [410, 183] on span "Cancelled" at bounding box center [400, 183] width 33 height 10
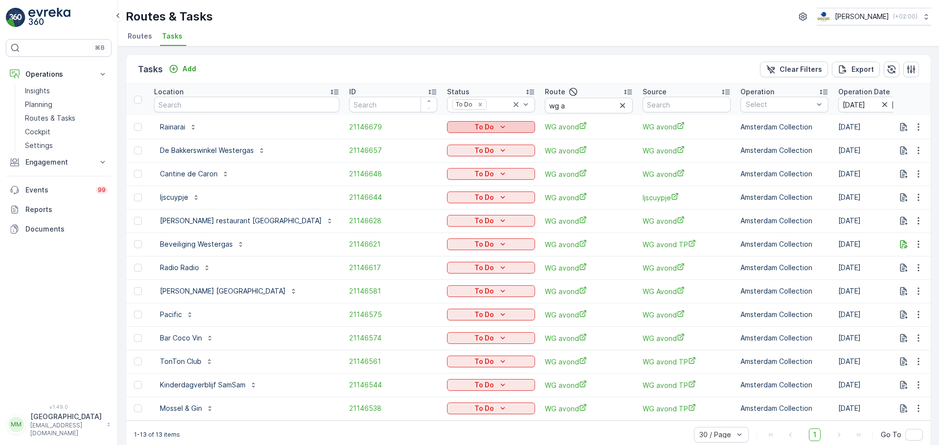
click at [474, 123] on p "To Do" at bounding box center [484, 127] width 20 height 10
click at [398, 185] on span "Cancelled" at bounding box center [400, 183] width 33 height 10
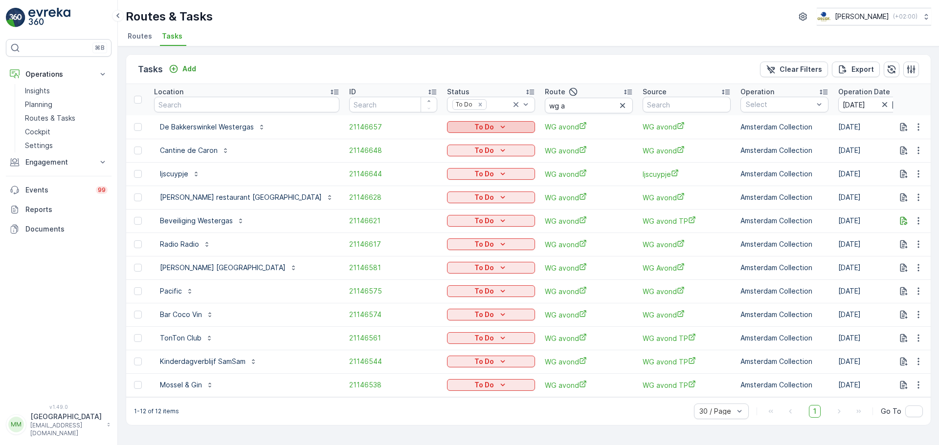
click at [474, 130] on p "To Do" at bounding box center [484, 127] width 20 height 10
click at [406, 187] on span "Cancelled" at bounding box center [400, 183] width 33 height 10
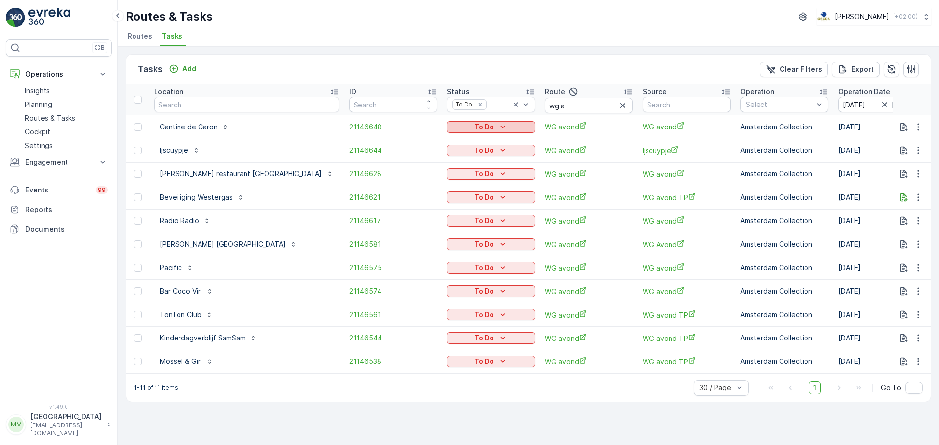
click at [498, 130] on icon "To Do" at bounding box center [503, 127] width 10 height 10
click at [398, 184] on span "Cancelled" at bounding box center [399, 183] width 33 height 10
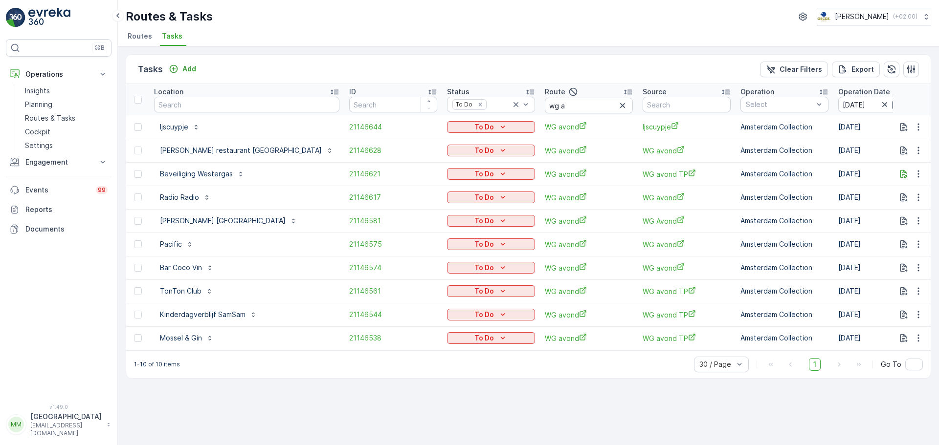
click at [442, 135] on td "To Do" at bounding box center [491, 126] width 98 height 23
click at [474, 129] on p "To Do" at bounding box center [484, 127] width 20 height 10
click at [407, 185] on span "Cancelled" at bounding box center [399, 183] width 33 height 10
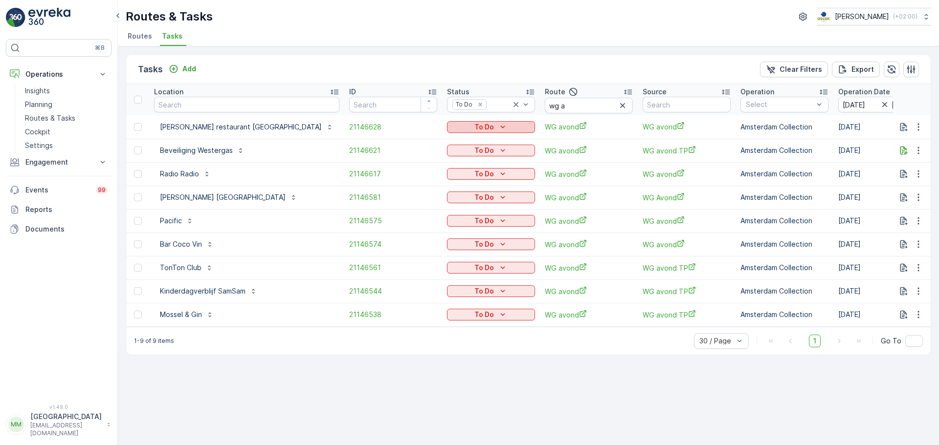
click at [474, 124] on p "To Do" at bounding box center [484, 127] width 20 height 10
click at [407, 182] on span "Cancelled" at bounding box center [399, 183] width 33 height 10
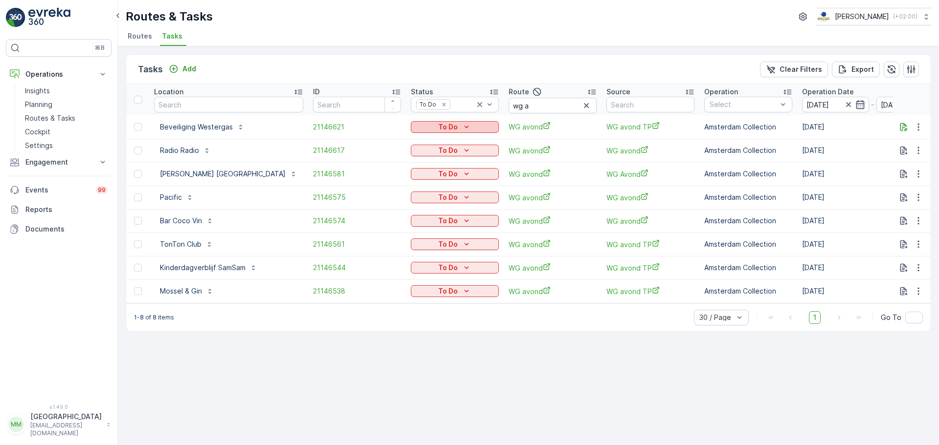
click at [440, 130] on div "To Do" at bounding box center [455, 127] width 80 height 10
click at [407, 183] on span "Cancelled" at bounding box center [392, 183] width 33 height 10
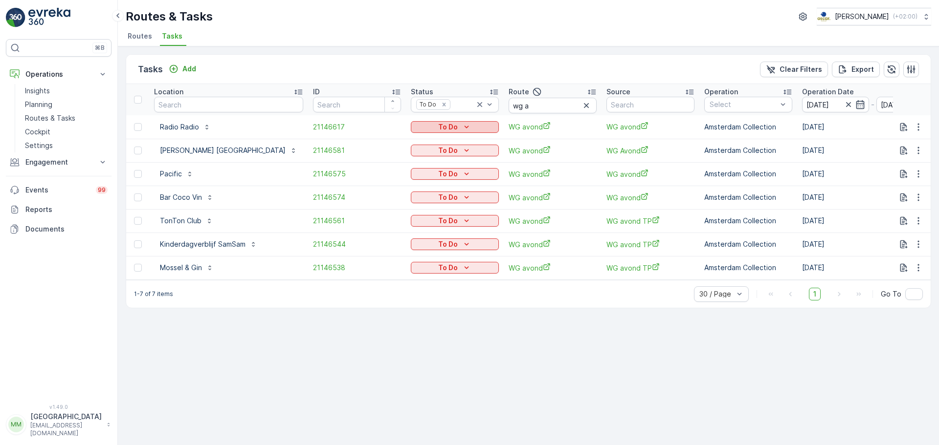
click at [462, 126] on icon "To Do" at bounding box center [467, 127] width 10 height 10
click at [407, 183] on span "Cancelled" at bounding box center [392, 183] width 33 height 10
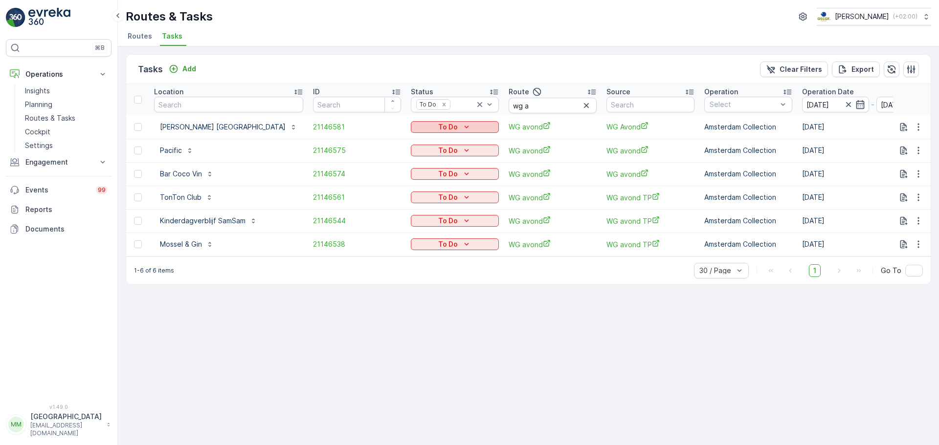
click at [411, 121] on button "To Do" at bounding box center [455, 127] width 88 height 12
click at [386, 179] on span "Cancelled" at bounding box center [392, 183] width 33 height 10
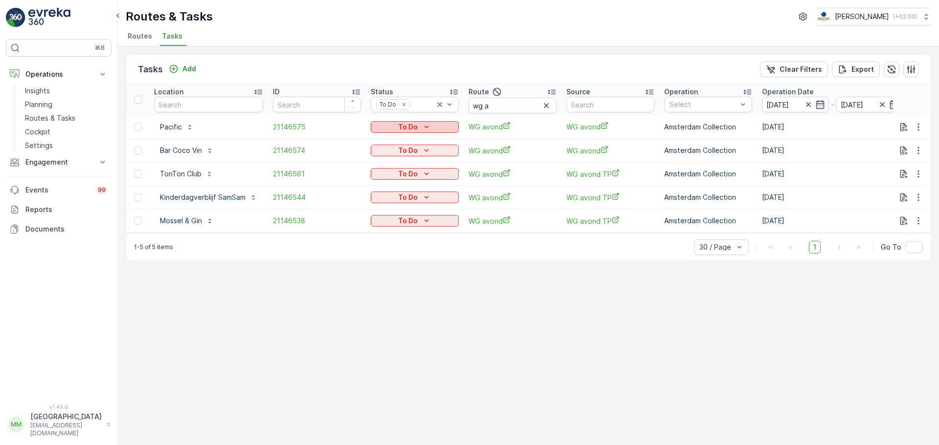
click at [408, 121] on button "To Do" at bounding box center [415, 127] width 88 height 12
click at [397, 186] on span "Cancelled" at bounding box center [392, 183] width 33 height 10
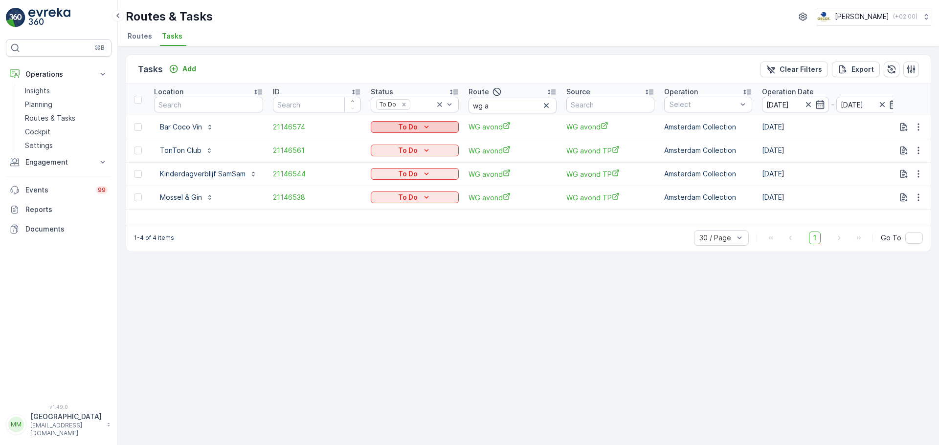
click at [397, 128] on div "To Do" at bounding box center [415, 127] width 80 height 10
click at [382, 187] on span "Cancelled" at bounding box center [392, 183] width 33 height 10
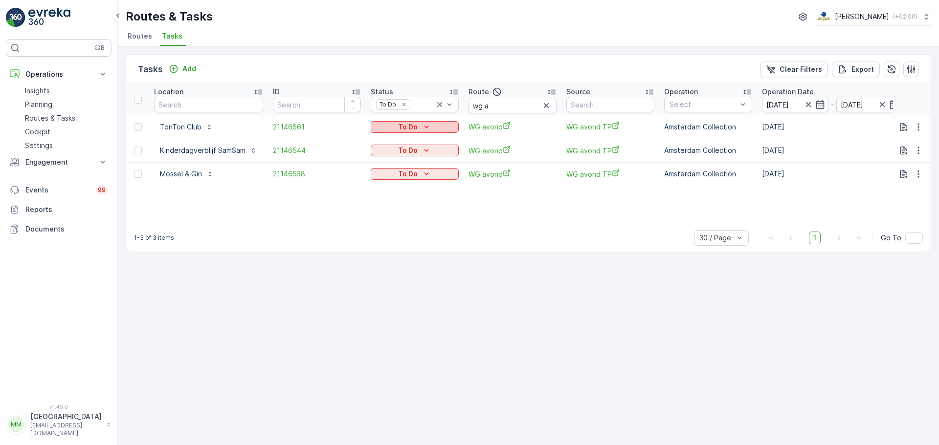
click at [435, 123] on div "To Do" at bounding box center [415, 127] width 80 height 10
click at [391, 185] on span "Cancelled" at bounding box center [392, 183] width 33 height 10
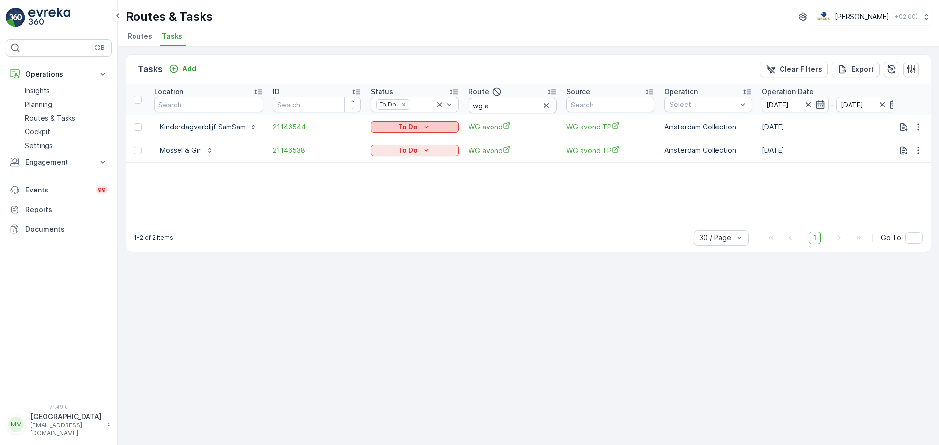
click at [430, 129] on icon "To Do" at bounding box center [426, 127] width 10 height 10
click at [394, 185] on span "Cancelled" at bounding box center [392, 183] width 33 height 10
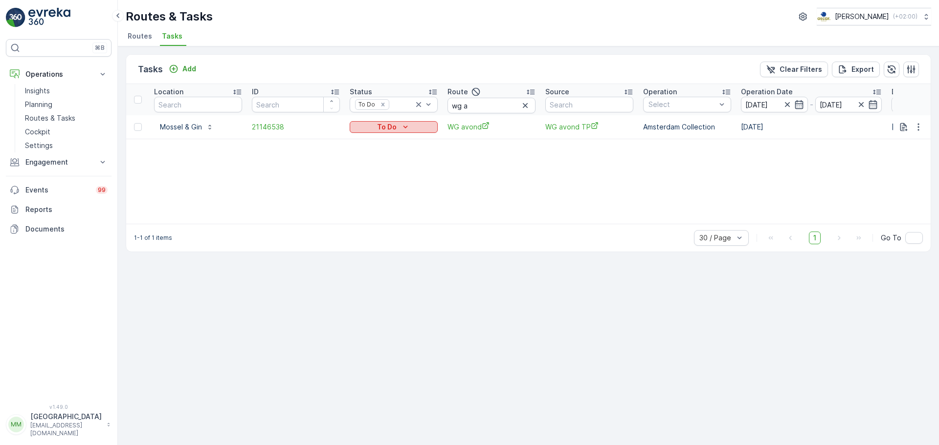
click at [411, 131] on div "To Do" at bounding box center [393, 127] width 80 height 10
click at [379, 182] on span "Cancelled" at bounding box center [371, 183] width 33 height 10
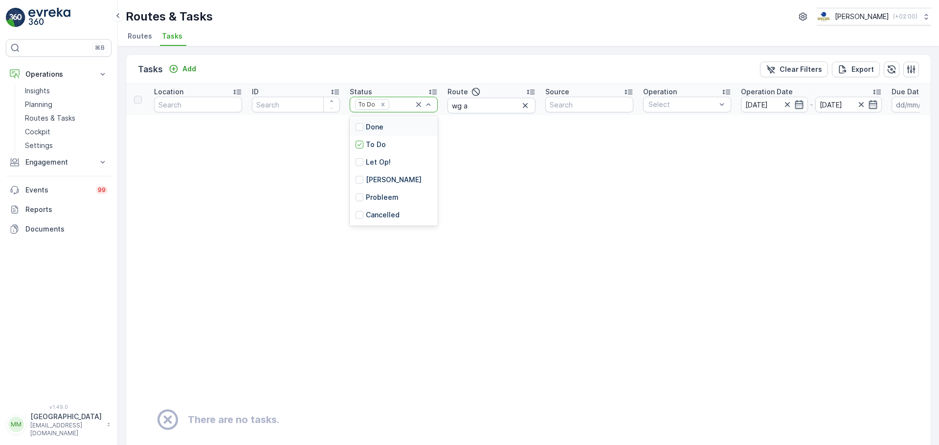
drag, startPoint x: 392, startPoint y: 113, endPoint x: 377, endPoint y: 87, distance: 30.0
click at [377, 108] on div "To Do" at bounding box center [384, 104] width 60 height 12
type input "os a"
click at [418, 103] on icon at bounding box center [419, 105] width 10 height 10
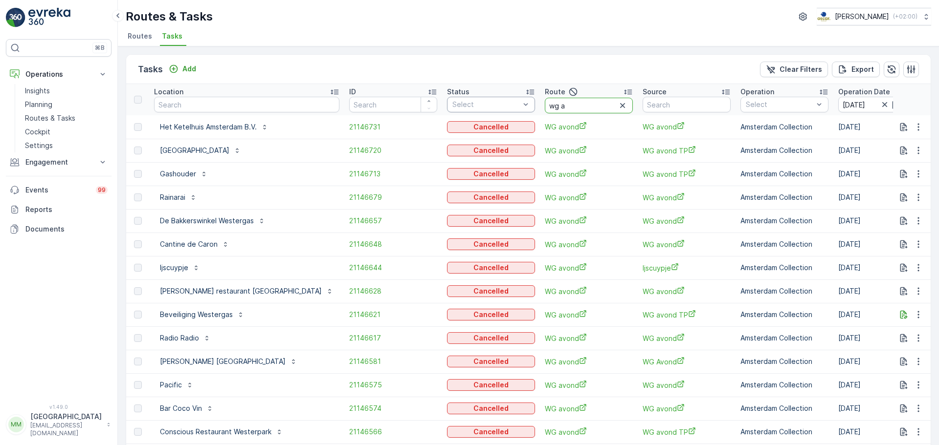
drag, startPoint x: 529, startPoint y: 106, endPoint x: 448, endPoint y: 110, distance: 80.8
click at [448, 110] on tr "Location ID Status Select Route wg a Source Operation Select Operation Date 29.…" at bounding box center [929, 99] width 1606 height 31
type input "os a"
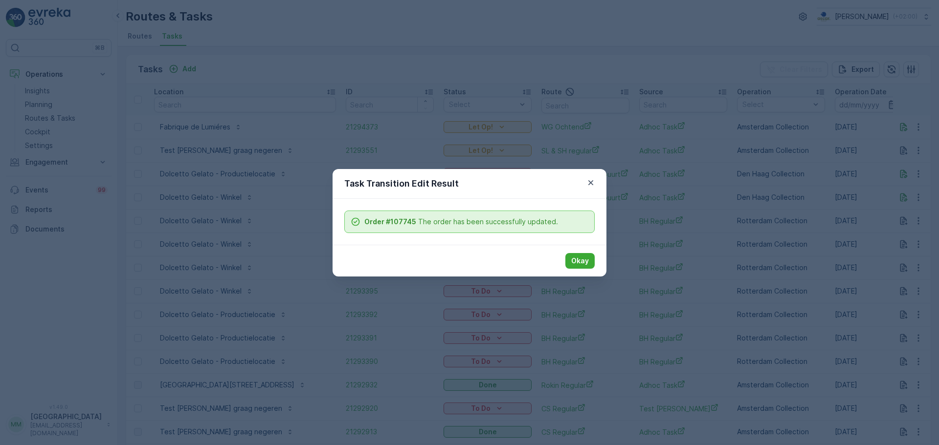
click at [584, 262] on p "Okay" at bounding box center [580, 261] width 18 height 10
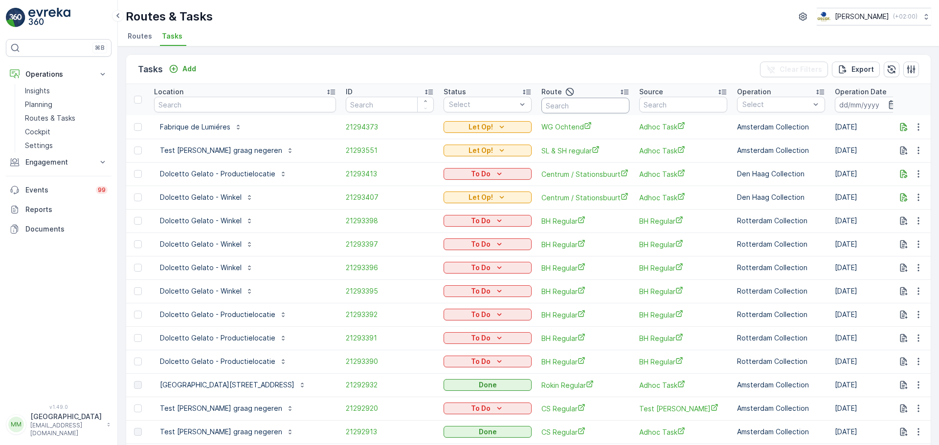
click at [541, 104] on input "text" at bounding box center [585, 106] width 88 height 16
type input "SL 7"
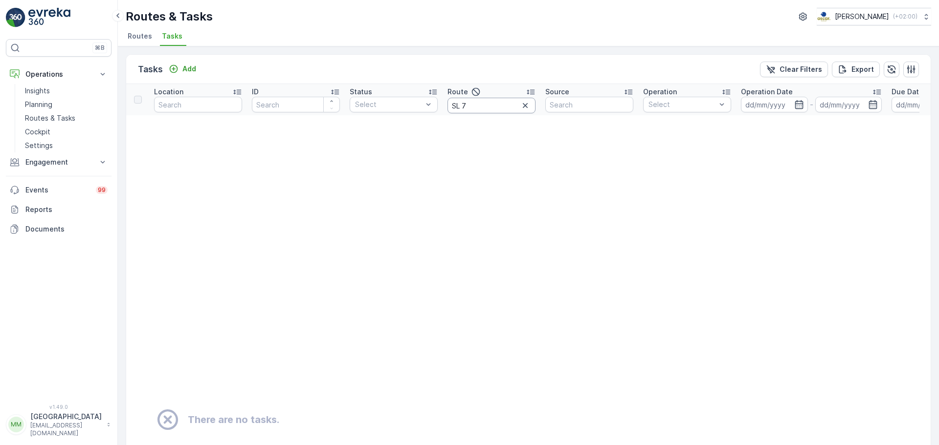
click at [498, 106] on input "SL 7" at bounding box center [491, 106] width 88 height 16
type input "SL &"
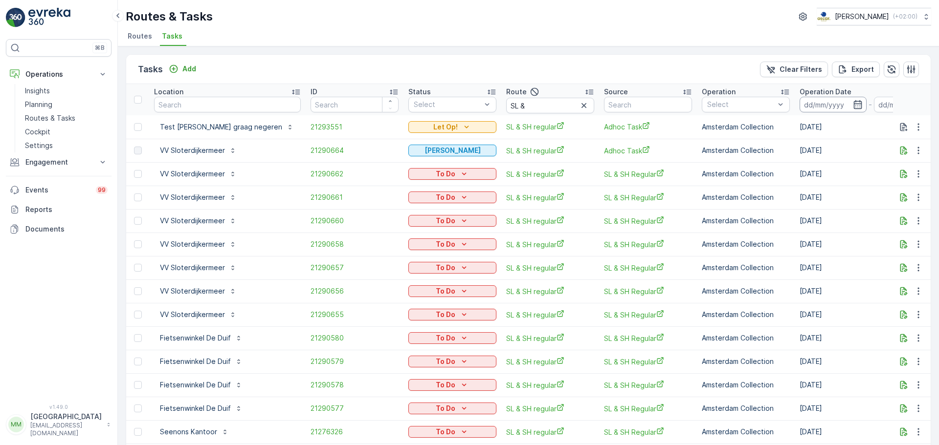
click at [805, 101] on input at bounding box center [832, 105] width 67 height 16
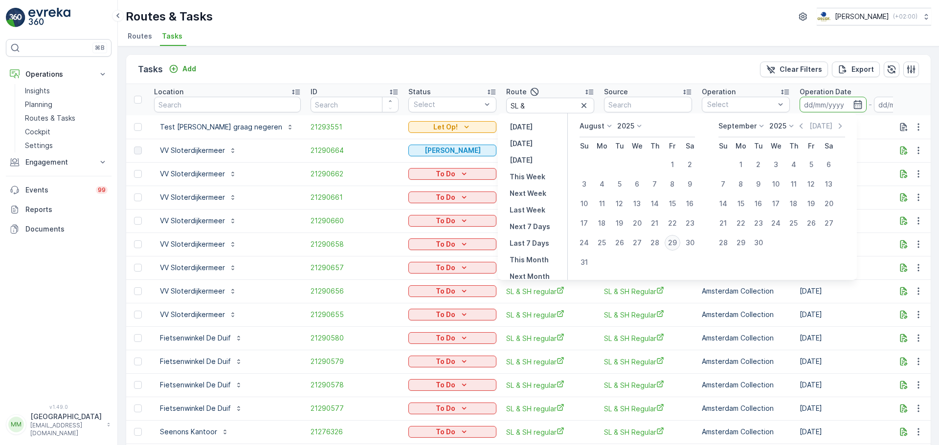
click at [677, 245] on div "29" at bounding box center [672, 243] width 16 height 16
type input "[DATE]"
click at [677, 245] on div "29" at bounding box center [672, 243] width 16 height 16
type input "[DATE]"
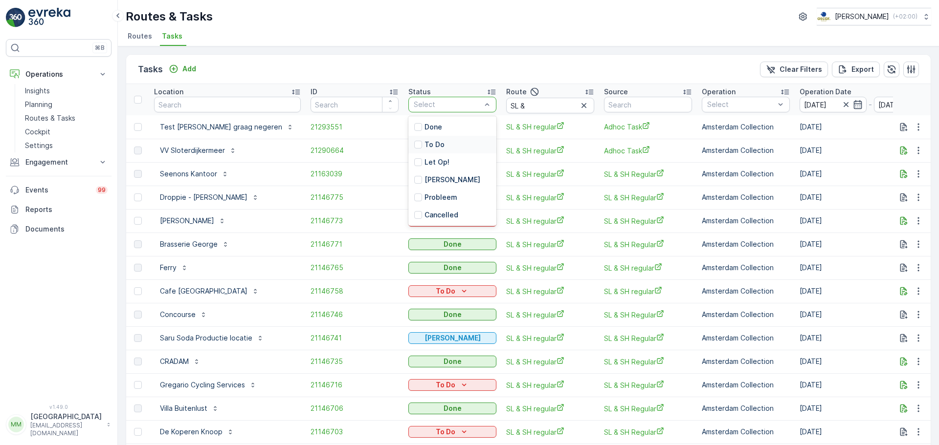
click at [436, 147] on div "To Do" at bounding box center [452, 145] width 88 height 18
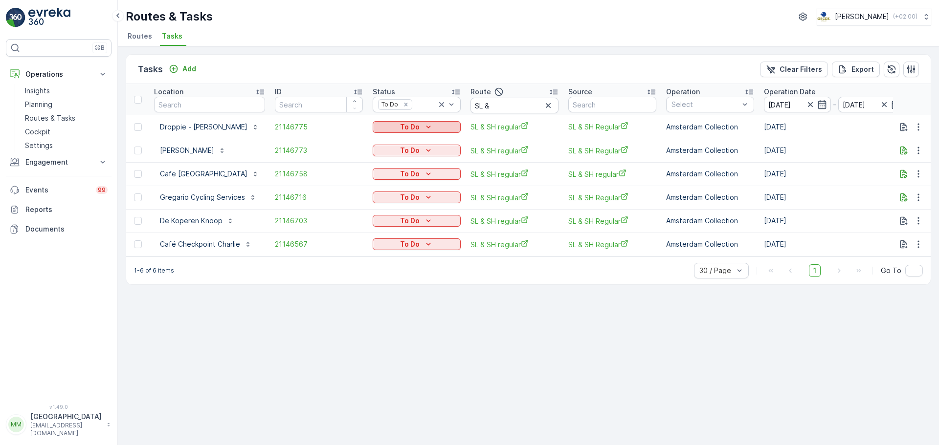
click at [419, 122] on p "To Do" at bounding box center [410, 127] width 20 height 10
click at [419, 188] on div "Cancelled" at bounding box center [432, 183] width 62 height 14
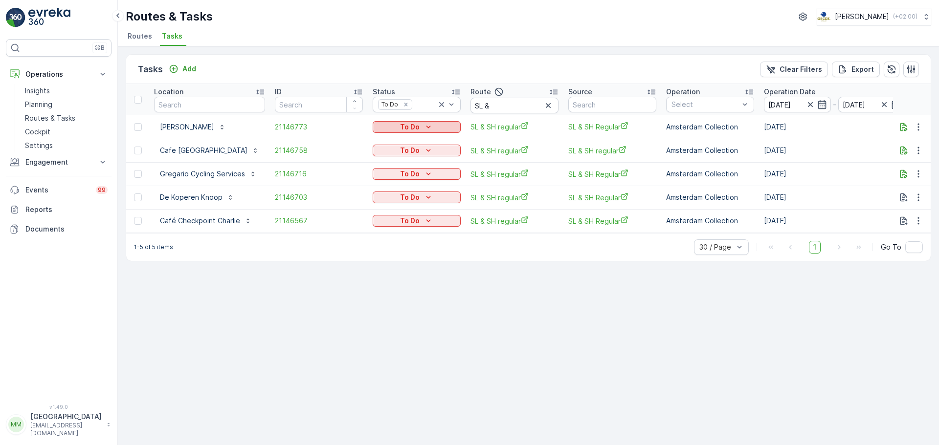
click at [414, 128] on p "To Do" at bounding box center [410, 127] width 20 height 10
click at [409, 177] on div "Cancelled" at bounding box center [402, 183] width 62 height 14
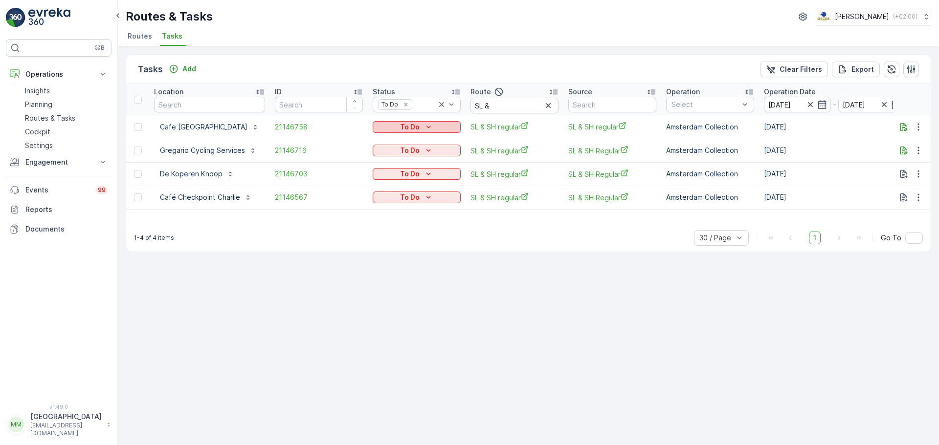
click at [415, 129] on div "To Do" at bounding box center [416, 127] width 80 height 10
click at [391, 186] on span "Cancelled" at bounding box center [391, 183] width 33 height 10
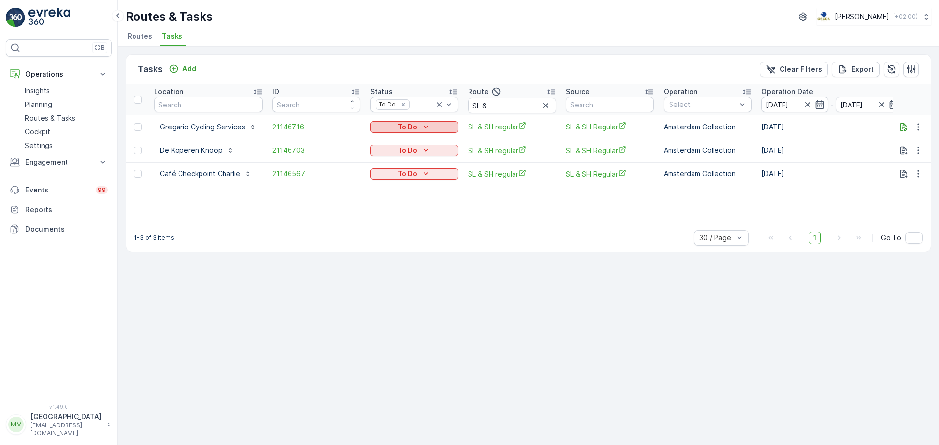
click at [400, 125] on p "To Do" at bounding box center [407, 127] width 20 height 10
click at [398, 178] on span "Cancelled" at bounding box center [391, 183] width 33 height 10
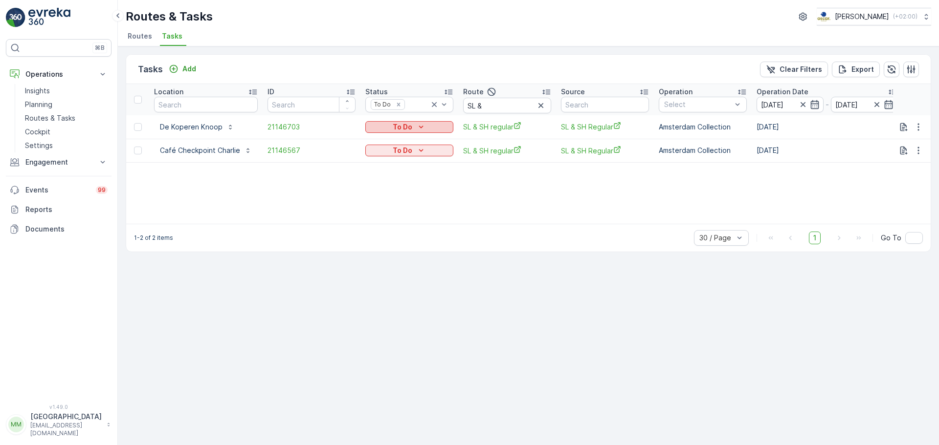
click at [397, 125] on p "To Do" at bounding box center [403, 127] width 20 height 10
click at [377, 189] on div "Cancelled" at bounding box center [397, 183] width 62 height 14
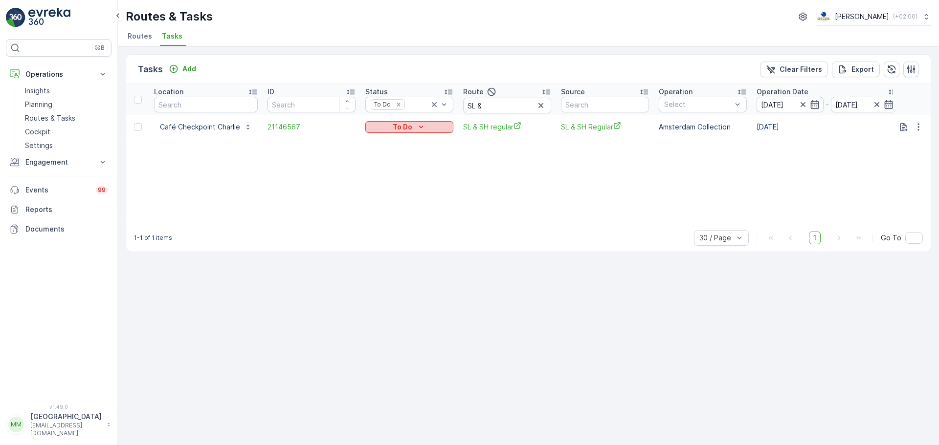
click at [394, 131] on p "To Do" at bounding box center [403, 127] width 20 height 10
click at [384, 184] on span "Cancelled" at bounding box center [386, 183] width 33 height 10
